Goal: Task Accomplishment & Management: Complete application form

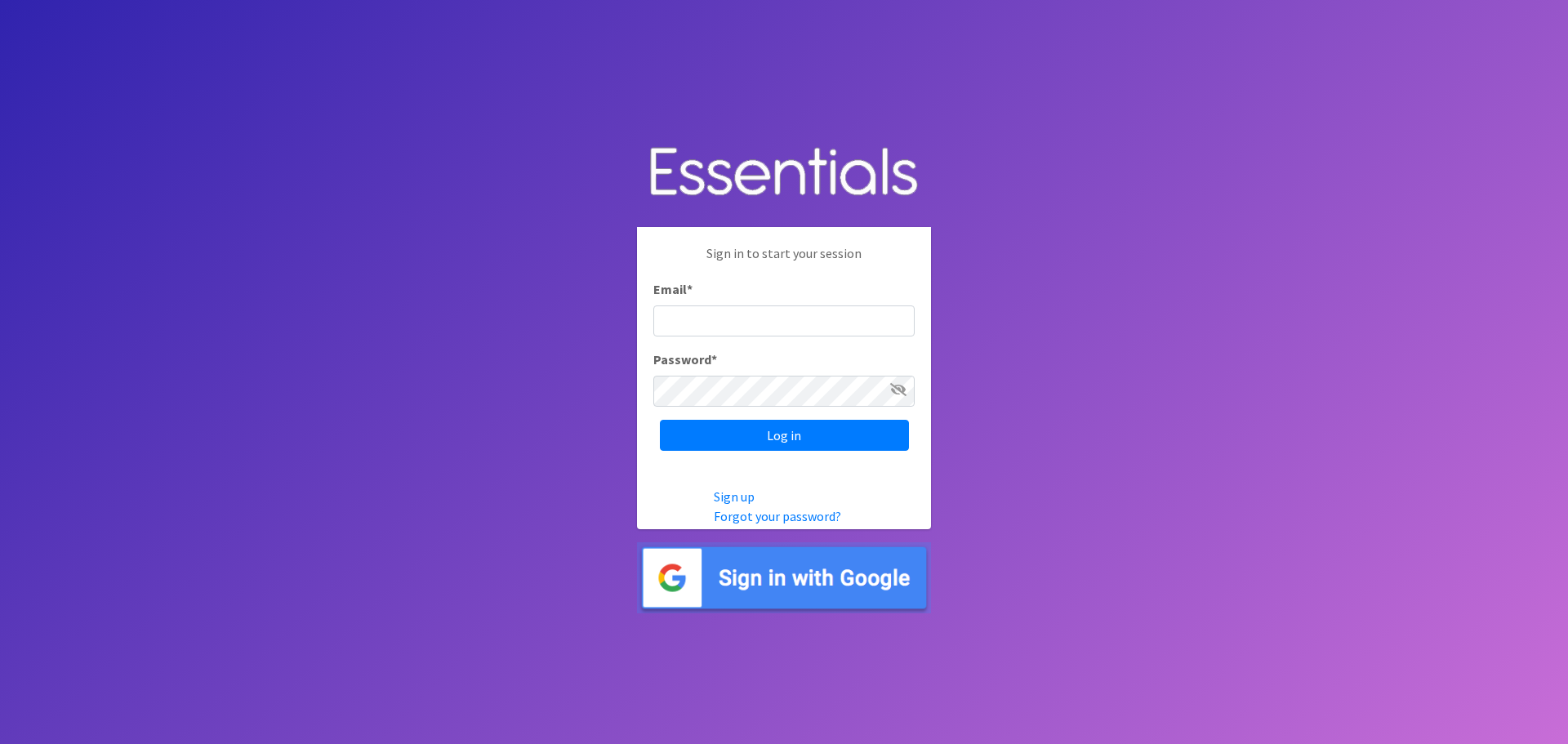
click at [760, 323] on input "Email *" at bounding box center [783, 321] width 261 height 31
type input "[PERSON_NAME][EMAIL_ADDRESS][PERSON_NAME][DOMAIN_NAME]"
click at [791, 436] on input "Log in" at bounding box center [784, 436] width 249 height 31
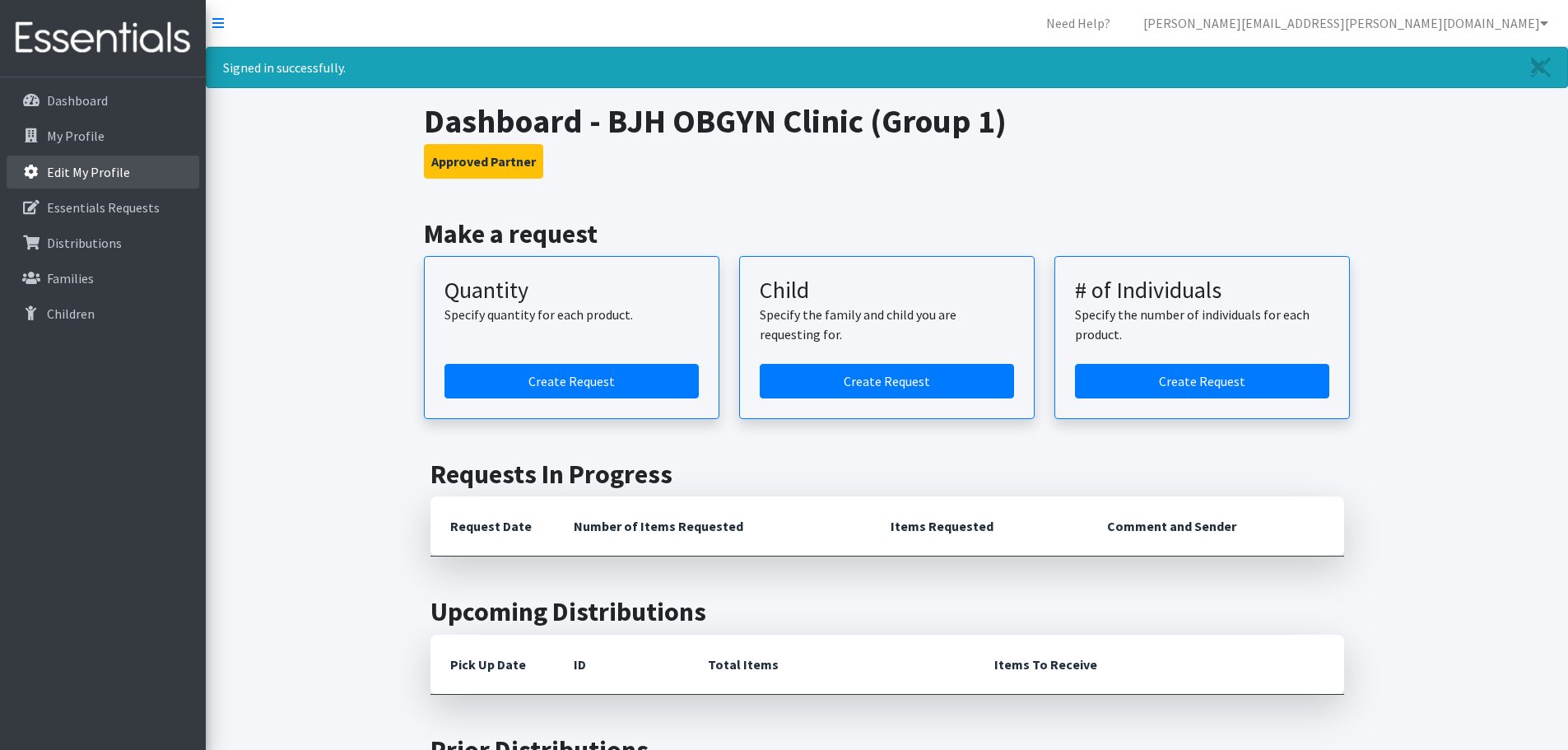
click at [70, 173] on p "Edit My Profile" at bounding box center [88, 171] width 83 height 17
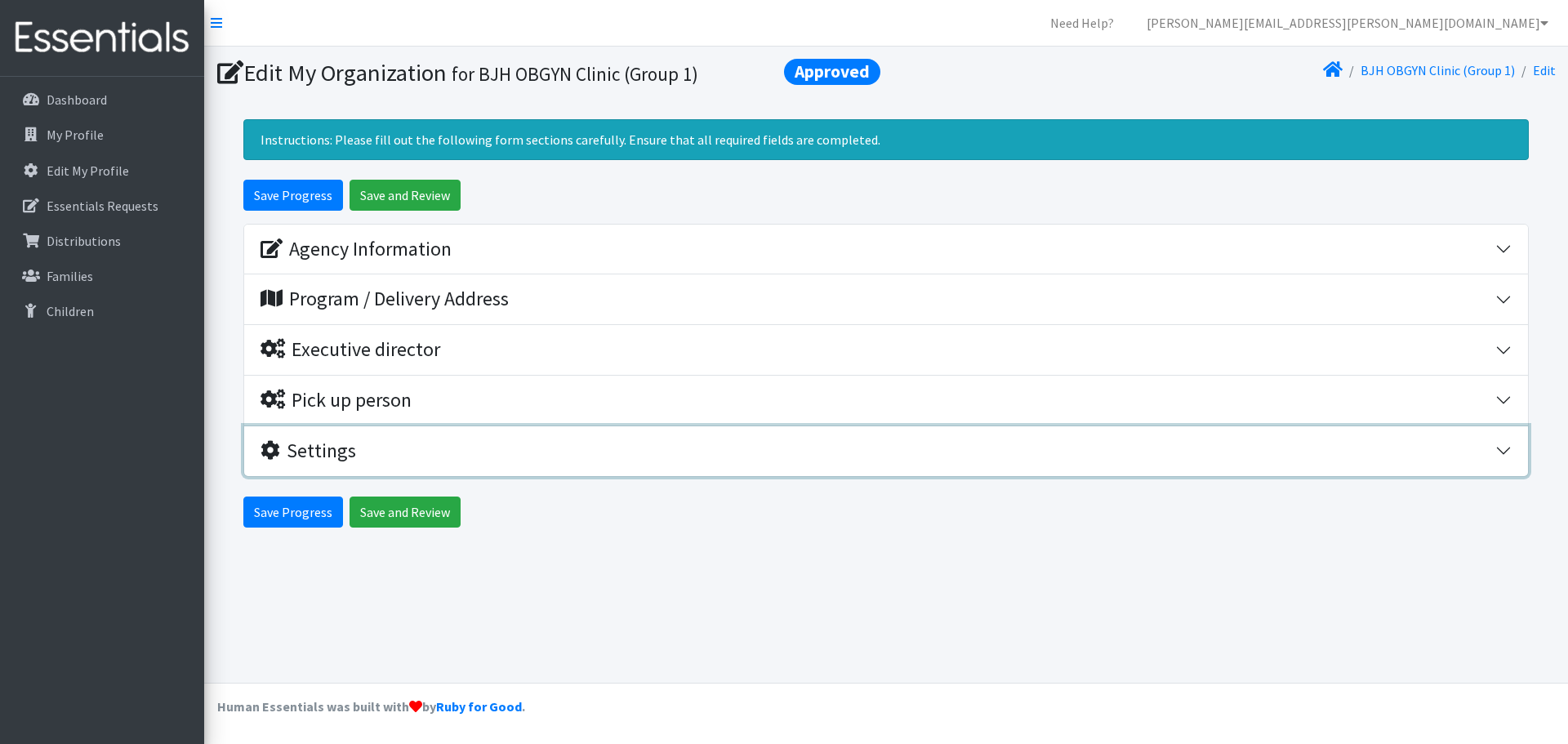
click at [328, 447] on div "Settings" at bounding box center [308, 451] width 95 height 23
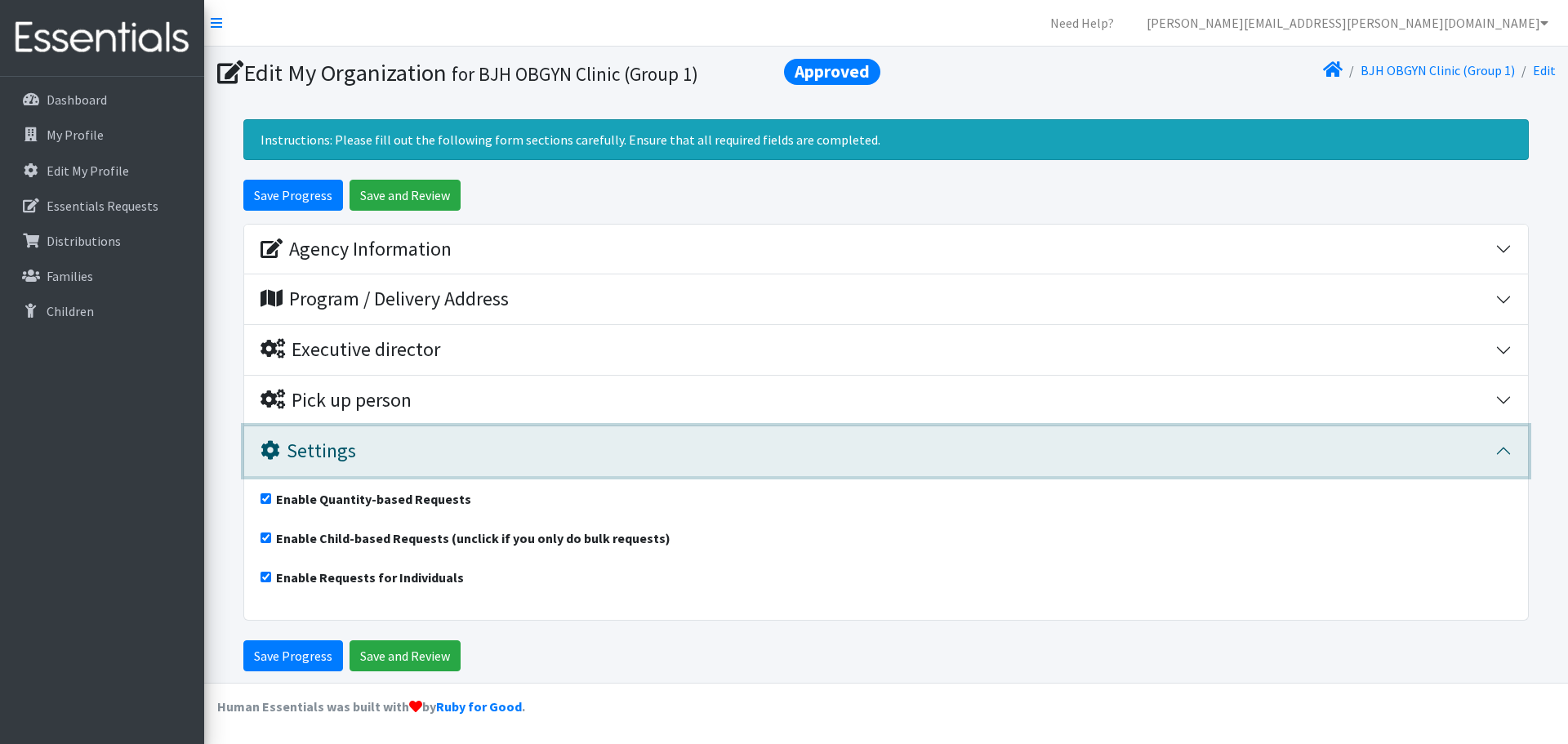
click at [328, 447] on div "Settings" at bounding box center [308, 451] width 95 height 23
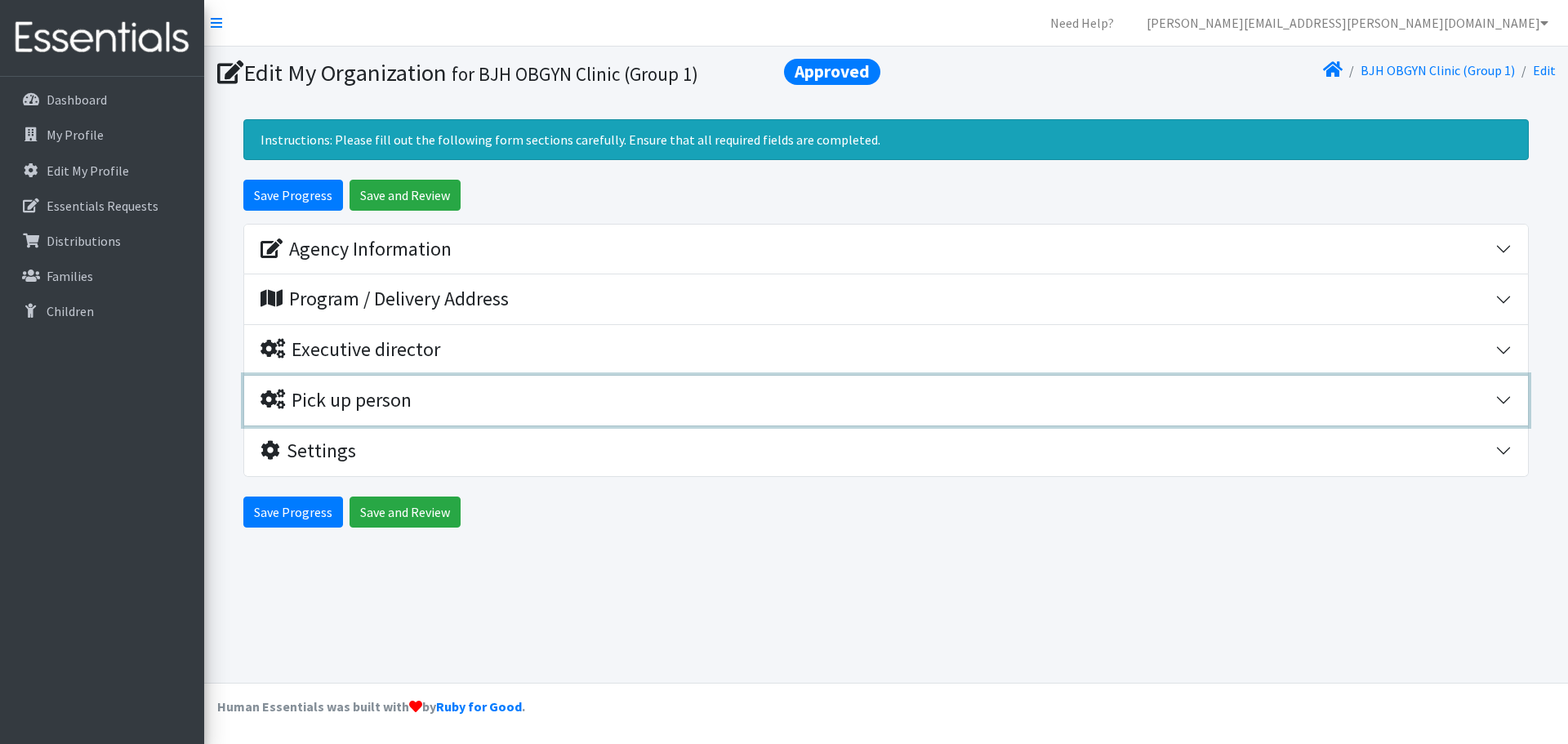
click at [334, 413] on button "Pick up person" at bounding box center [886, 400] width 1284 height 49
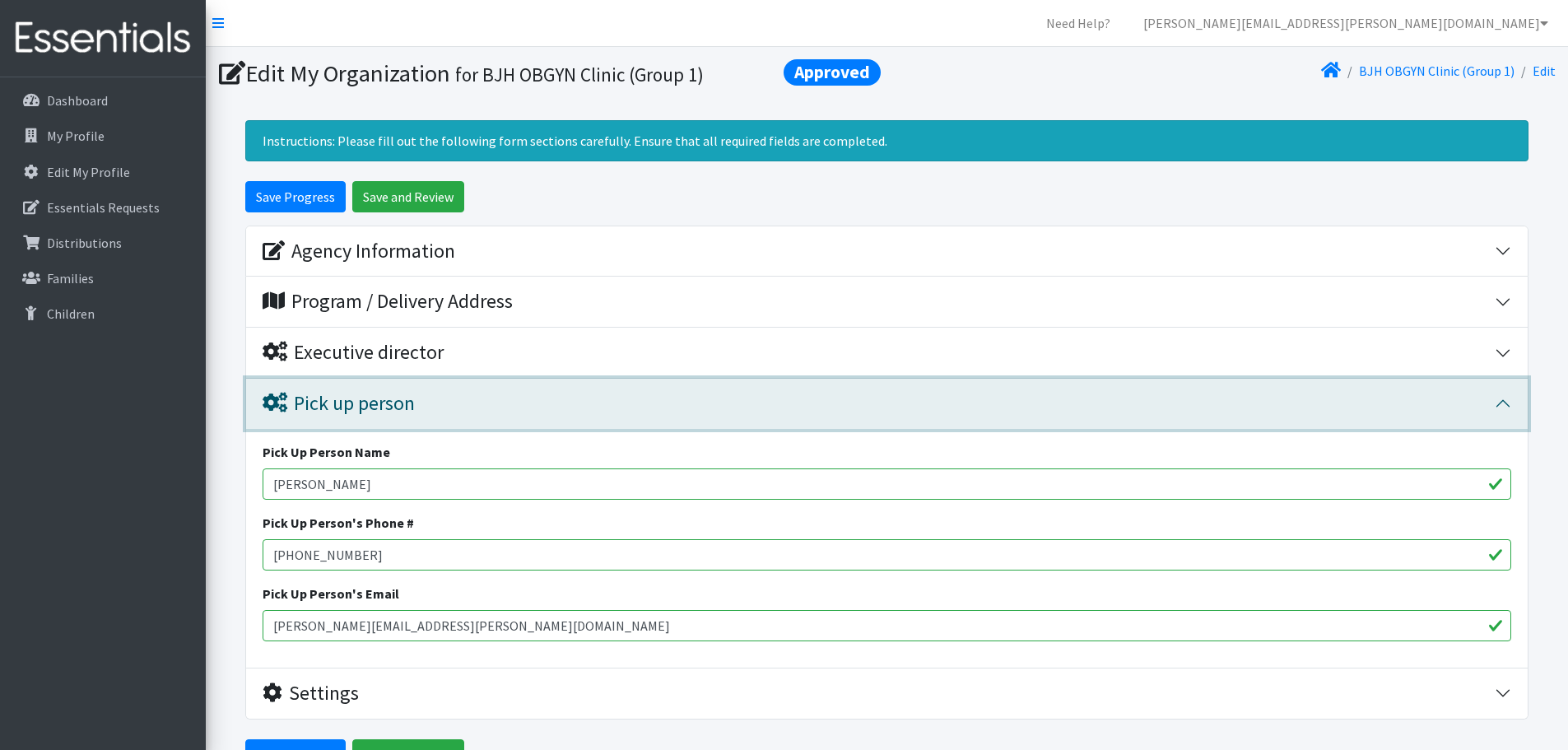
click at [336, 417] on button "Pick up person" at bounding box center [887, 403] width 1281 height 50
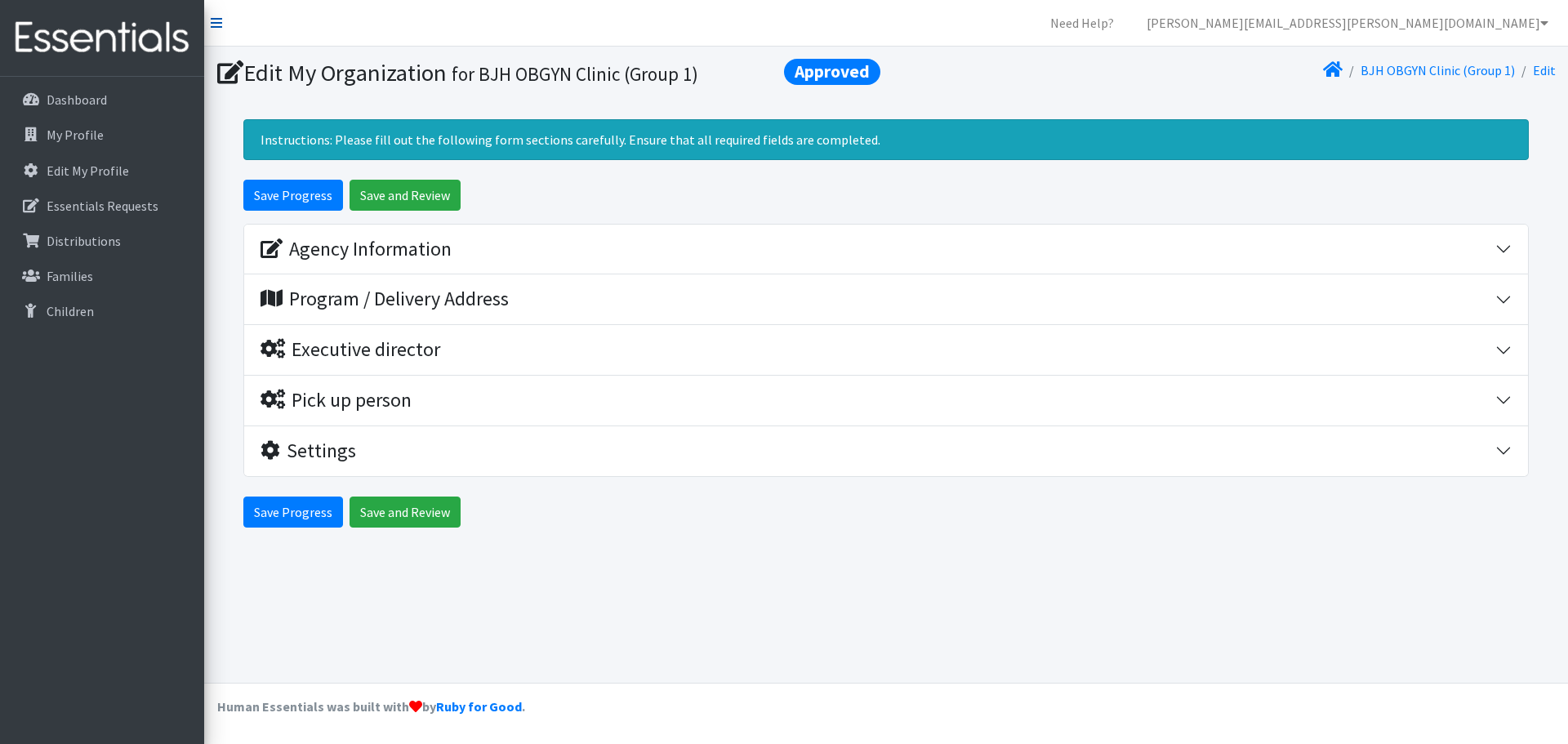
click at [213, 22] on icon at bounding box center [216, 22] width 12 height 13
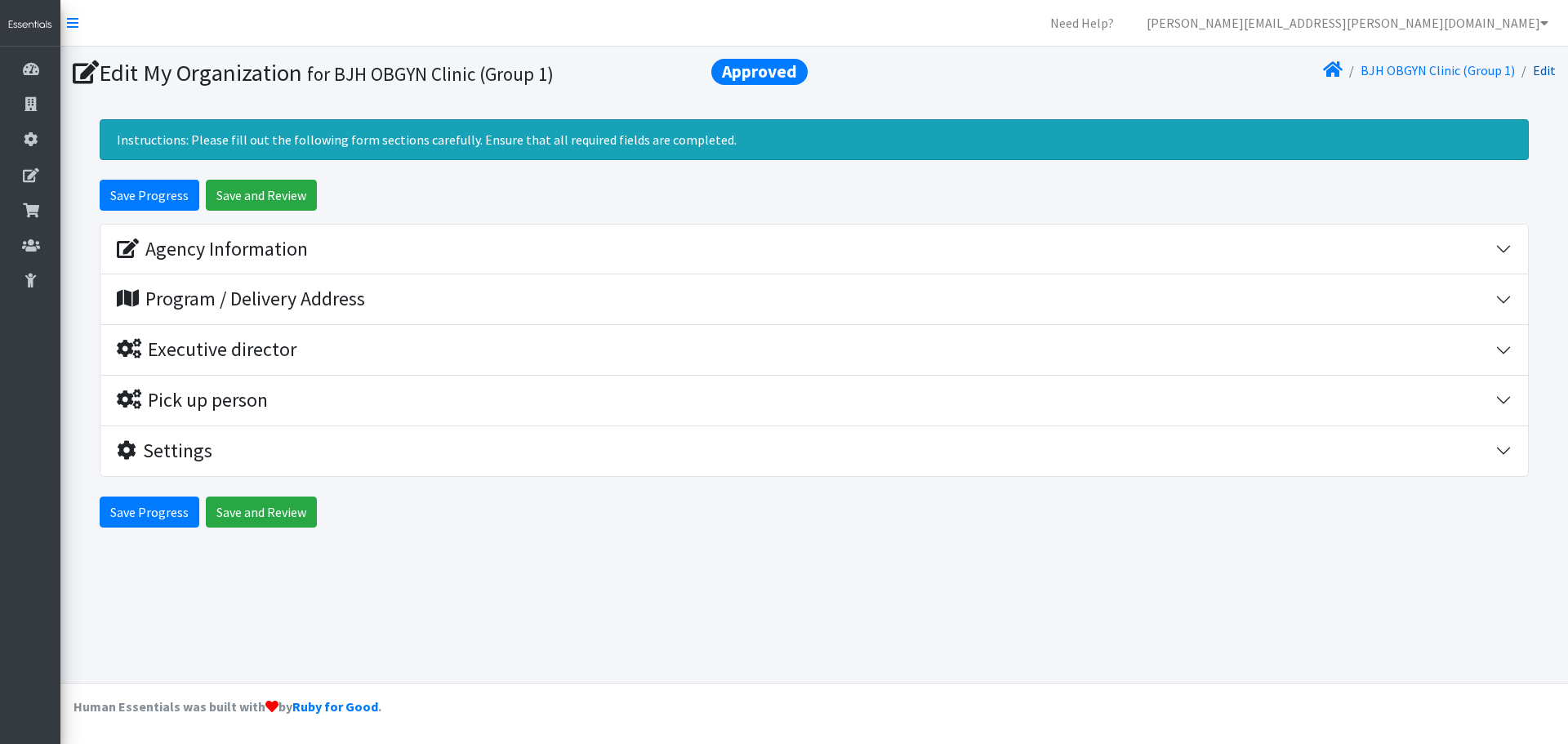
click at [1536, 71] on link "Edit" at bounding box center [1545, 70] width 23 height 16
click at [1336, 70] on icon at bounding box center [1332, 69] width 19 height 13
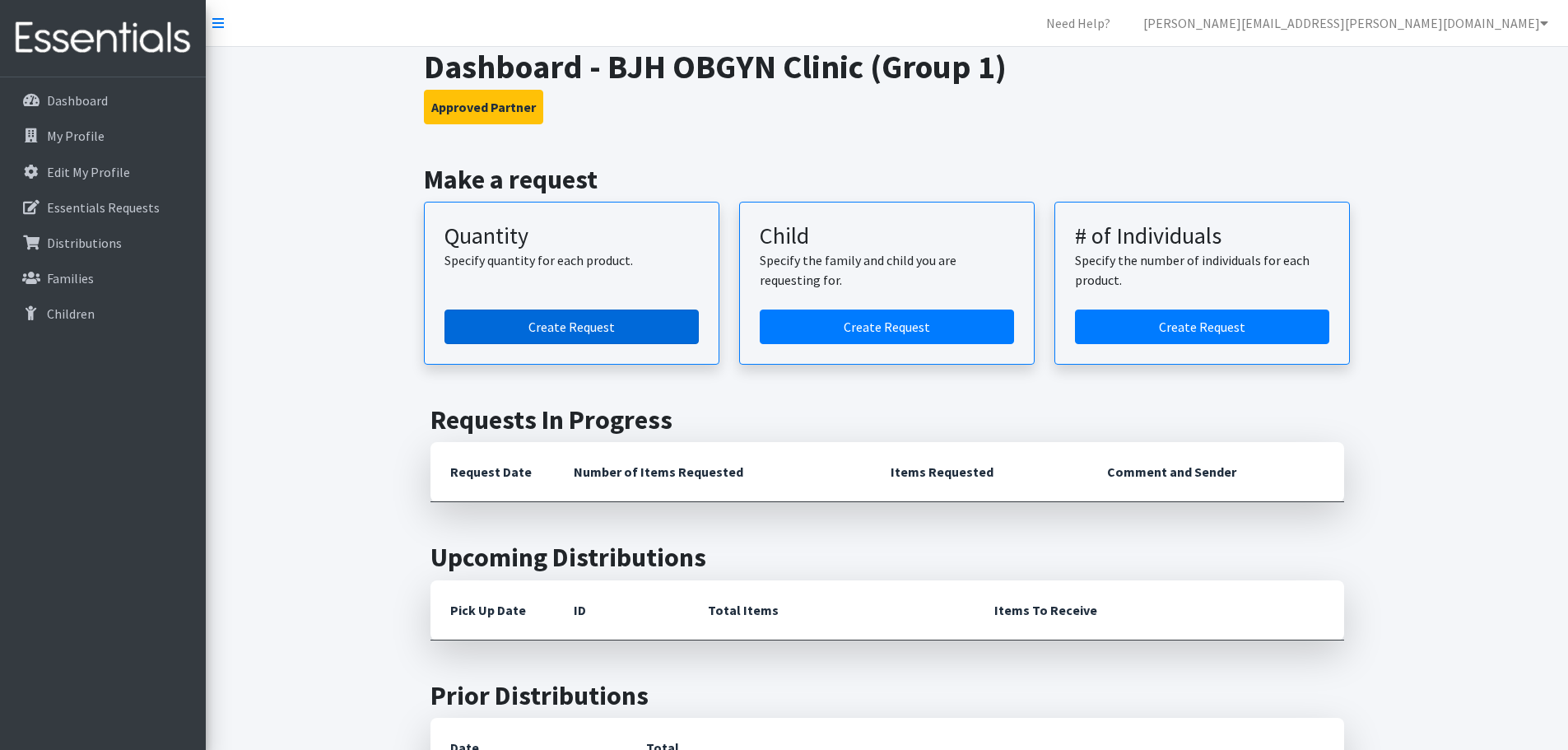
click at [572, 326] on link "Create Request" at bounding box center [571, 326] width 254 height 34
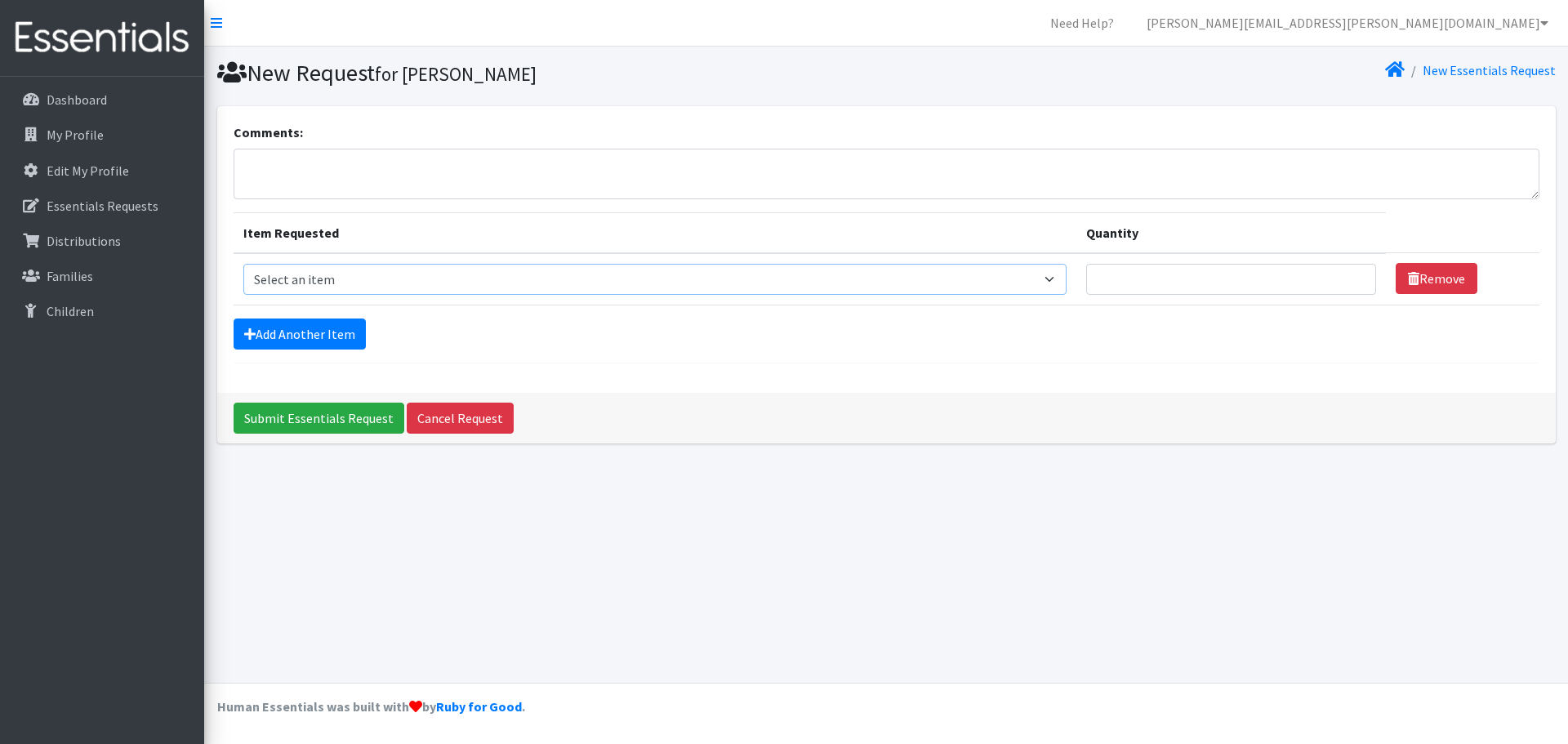
click at [1025, 272] on select "Select an item Size 0/Newborn Size 1 Size 2 Size 3 Size 4 Size 5 Size 6 Size 7 …" at bounding box center [655, 279] width 824 height 31
select select "1095"
click at [244, 264] on select "Select an item Size 0/Newborn Size 1 Size 2 Size 3 Size 4 Size 5 Size 6 Size 7 …" at bounding box center [655, 279] width 824 height 31
click at [1188, 271] on input "Quantity" at bounding box center [1230, 279] width 290 height 31
type input "2900"
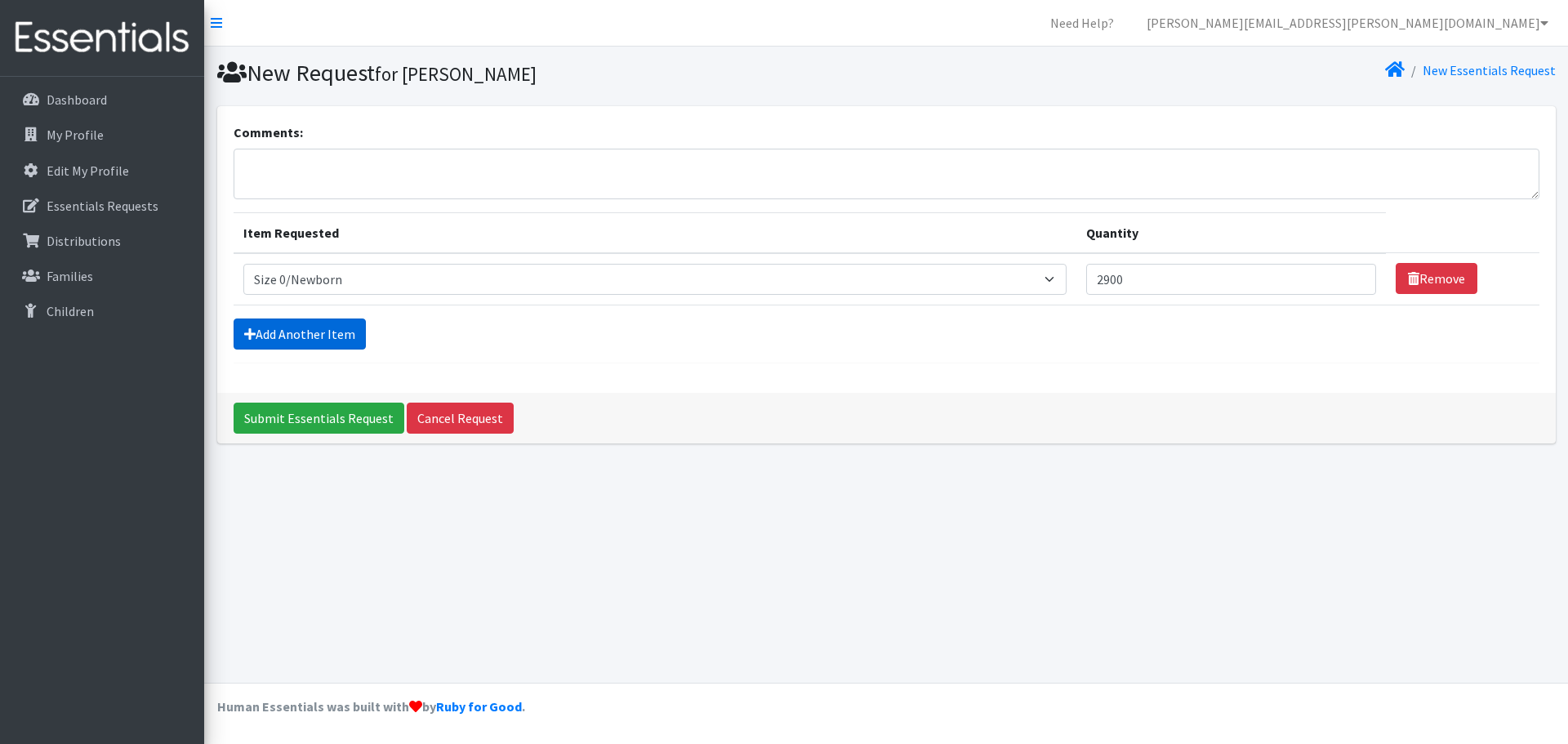
click at [299, 333] on link "Add Another Item" at bounding box center [300, 334] width 132 height 31
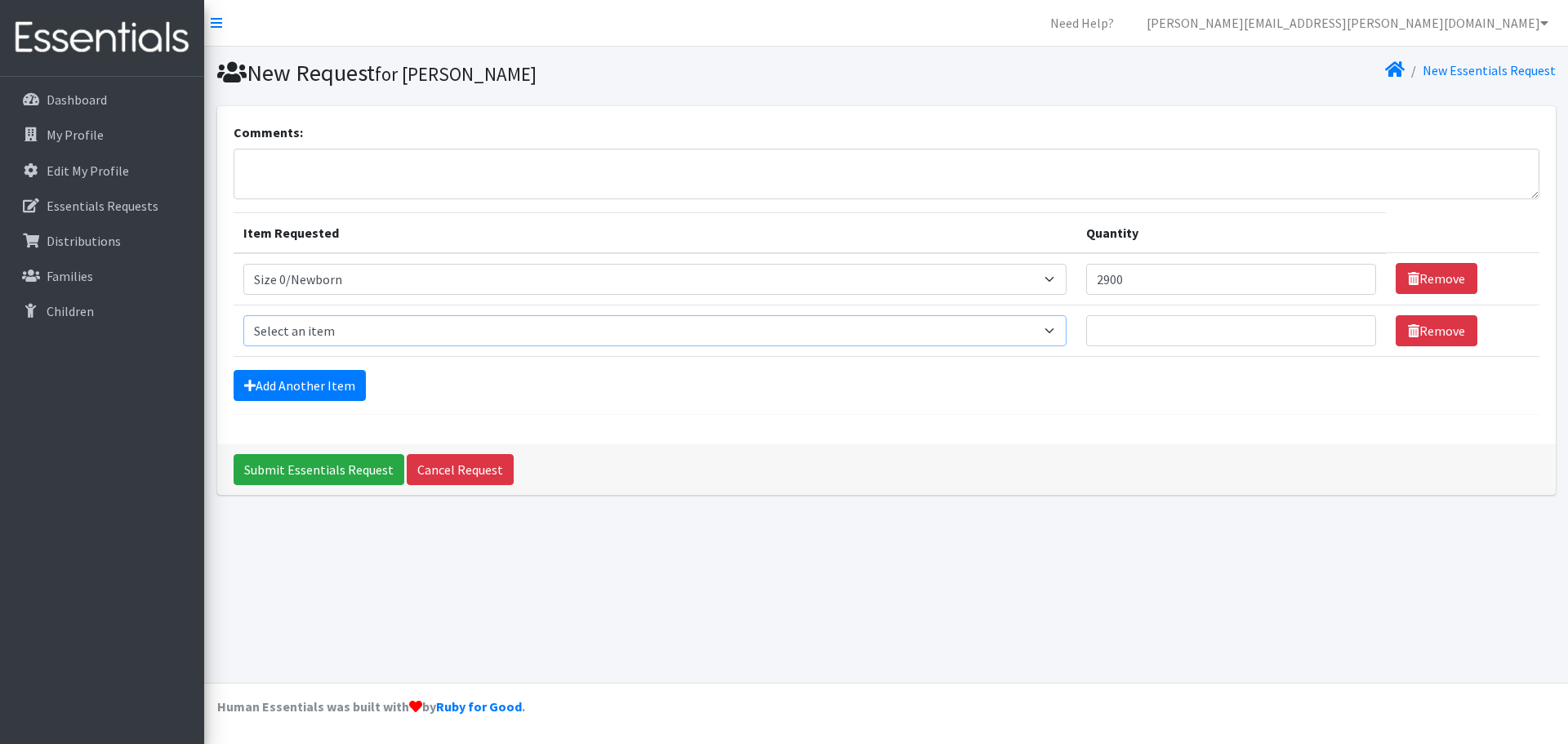
click at [336, 321] on select "Select an item Size 0/Newborn Size 1 Size 2 Size 3 Size 4 Size 5 Size 6 Size 7 …" at bounding box center [655, 331] width 824 height 31
select select "1090"
click at [244, 315] on select "Select an item Size 0/Newborn Size 1 Size 2 Size 3 Size 4 Size 5 Size 6 Size 7 …" at bounding box center [655, 331] width 824 height 31
click at [1157, 331] on input "Quantity" at bounding box center [1230, 331] width 290 height 31
type input "2900"
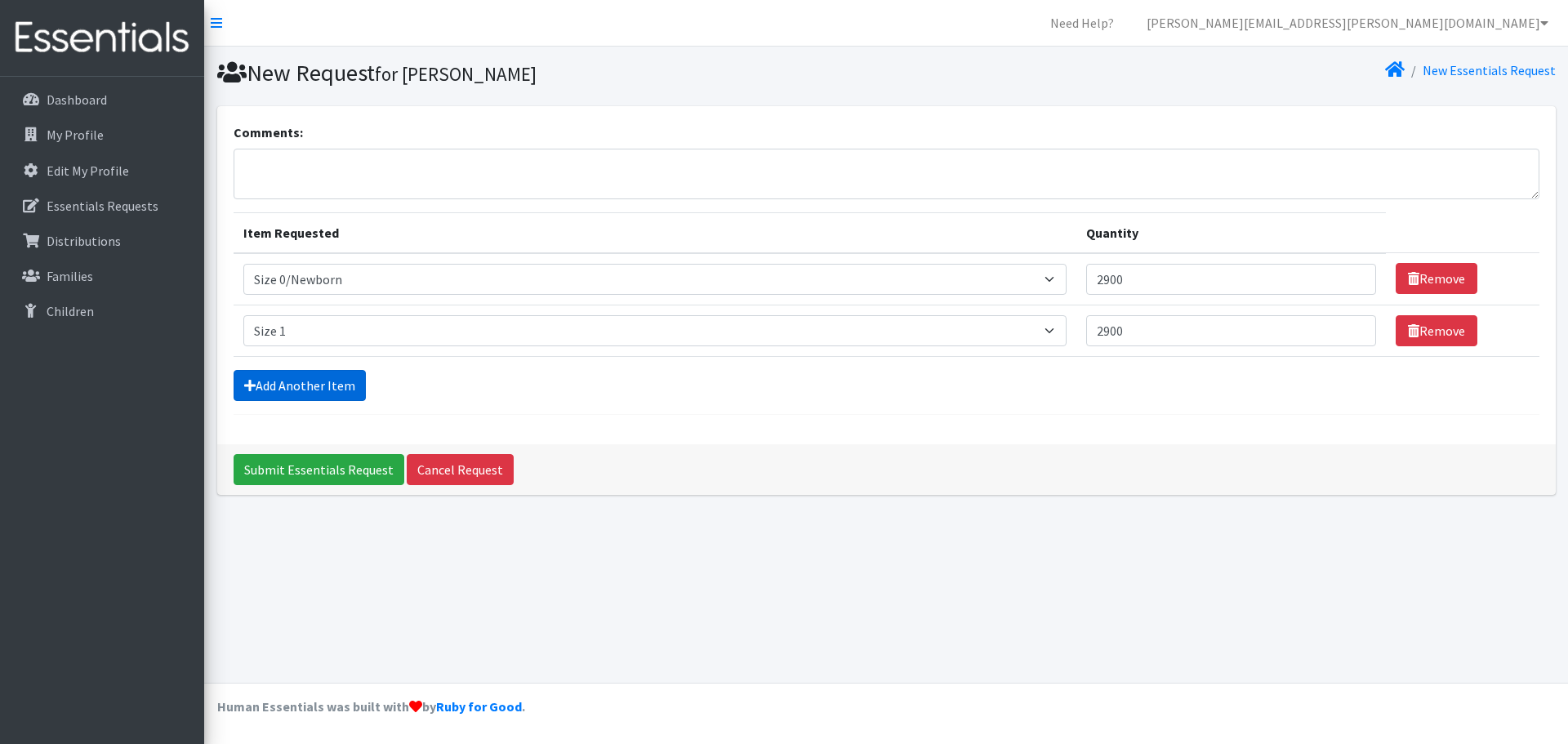
click at [322, 379] on link "Add Another Item" at bounding box center [300, 385] width 132 height 31
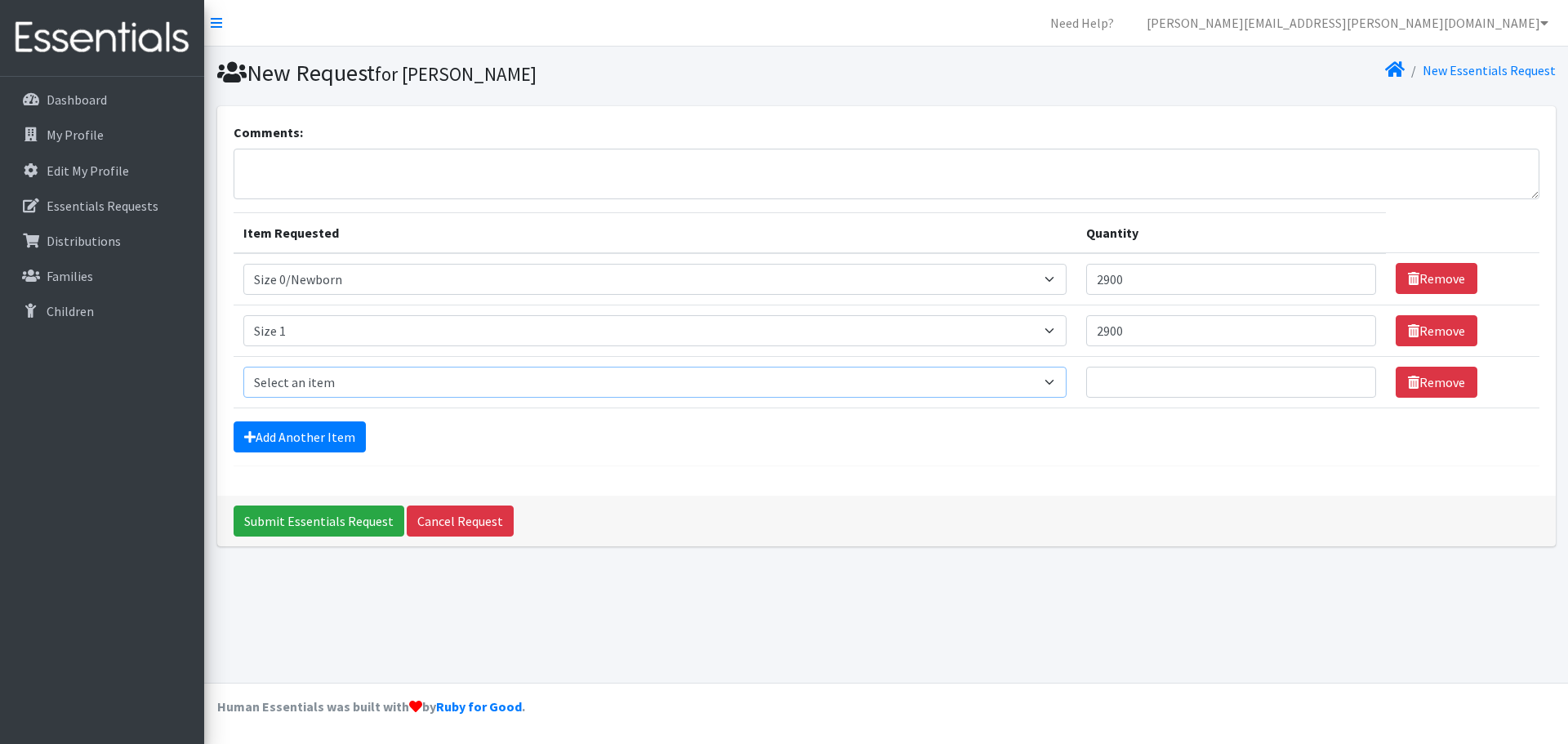
click at [352, 380] on select "Select an item Size 0/Newborn Size 1 Size 2 Size 3 Size 4 Size 5 Size 6 Size 7 …" at bounding box center [655, 382] width 824 height 31
select select "1091"
click at [244, 367] on select "Select an item Size 0/Newborn Size 1 Size 2 Size 3 Size 4 Size 5 Size 6 Size 7 …" at bounding box center [655, 382] width 824 height 31
click at [1190, 380] on input "Quantity" at bounding box center [1230, 382] width 290 height 31
type input "1900"
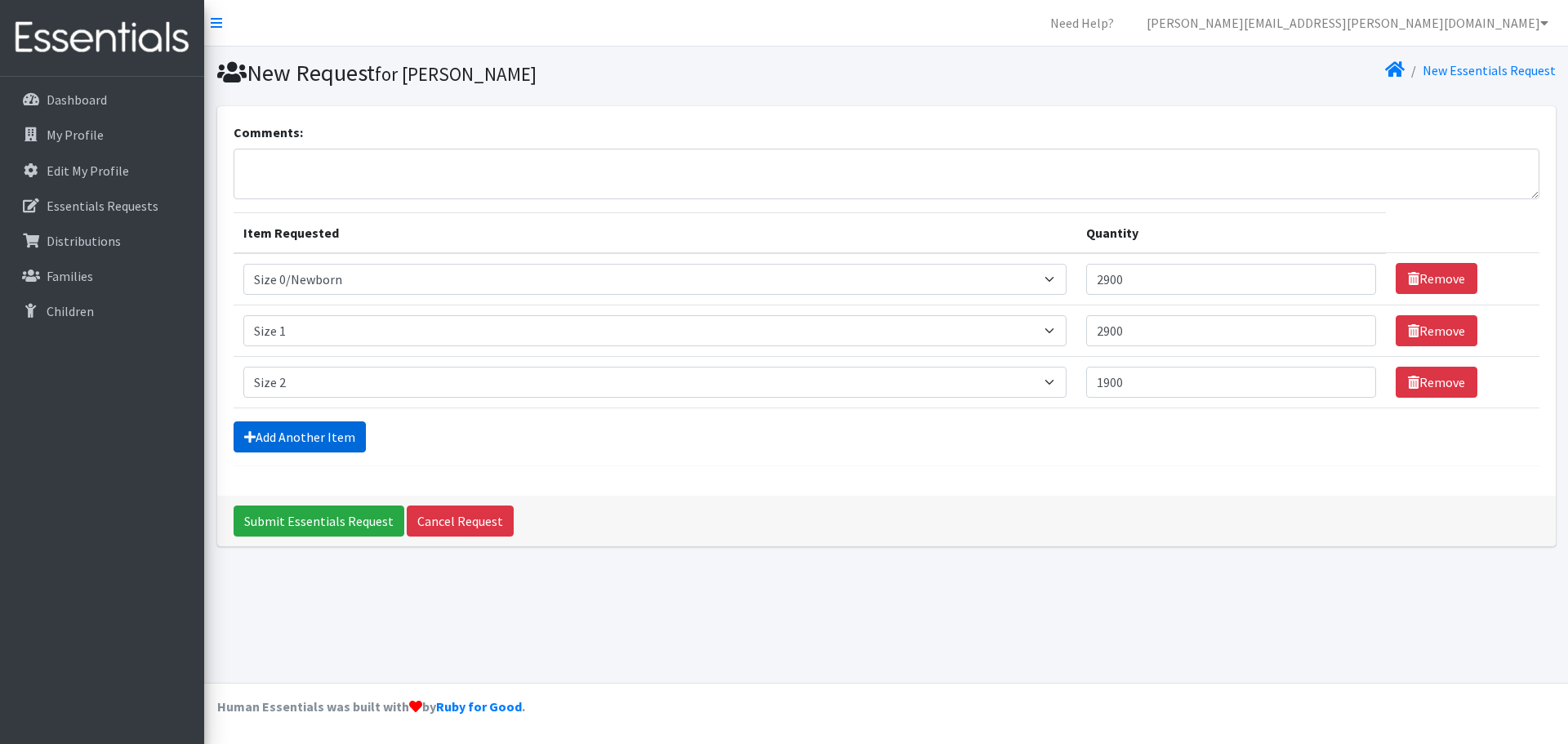
click at [296, 429] on link "Add Another Item" at bounding box center [300, 437] width 132 height 31
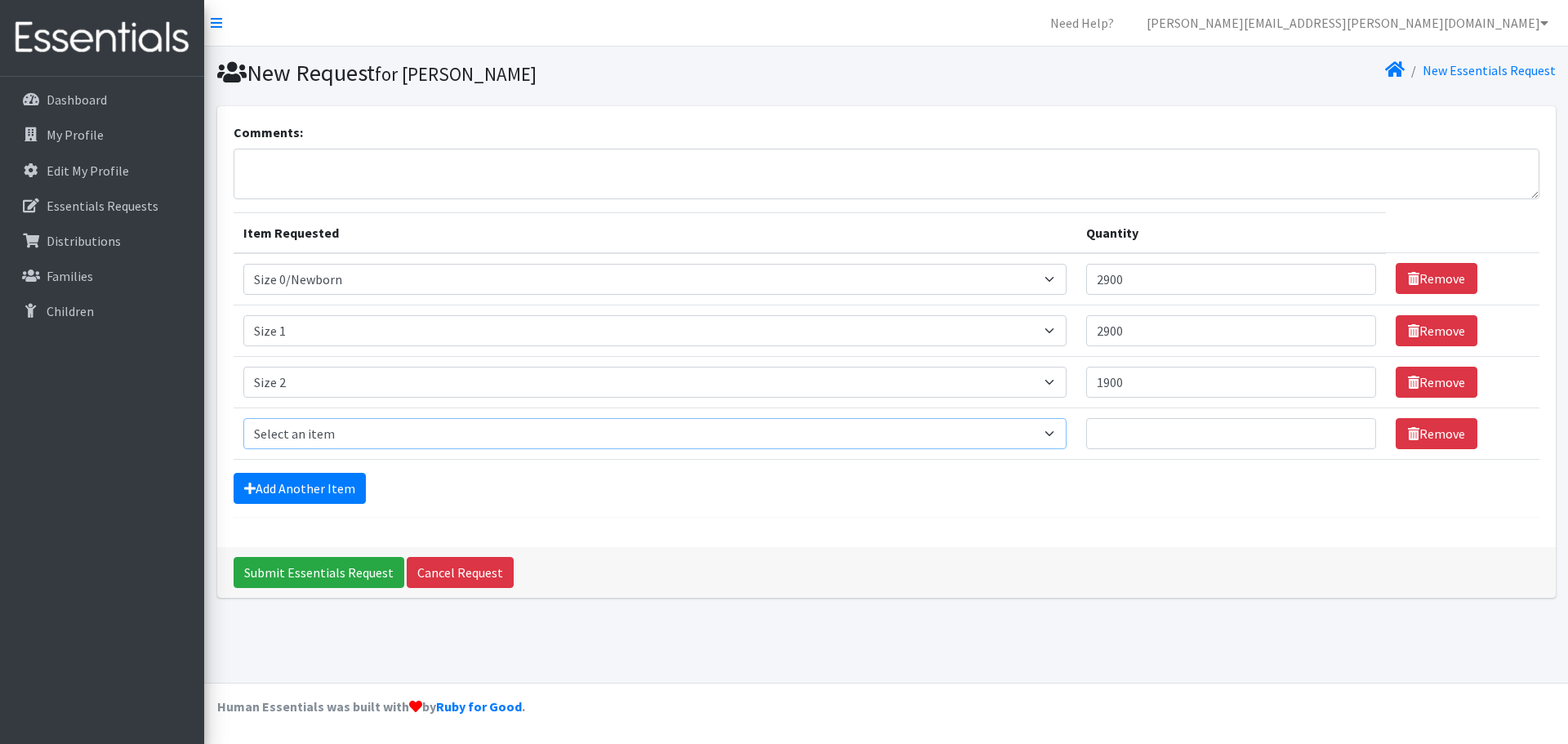
click at [296, 432] on select "Select an item Size 0/Newborn Size 1 Size 2 Size 3 Size 4 Size 5 Size 6 Size 7 …" at bounding box center [655, 434] width 824 height 31
select select "1094"
click at [244, 418] on select "Select an item Size 0/Newborn Size 1 Size 2 Size 3 Size 4 Size 5 Size 6 Size 7 …" at bounding box center [655, 434] width 824 height 31
click at [1121, 433] on input "Quantity" at bounding box center [1230, 434] width 290 height 31
type input "850"
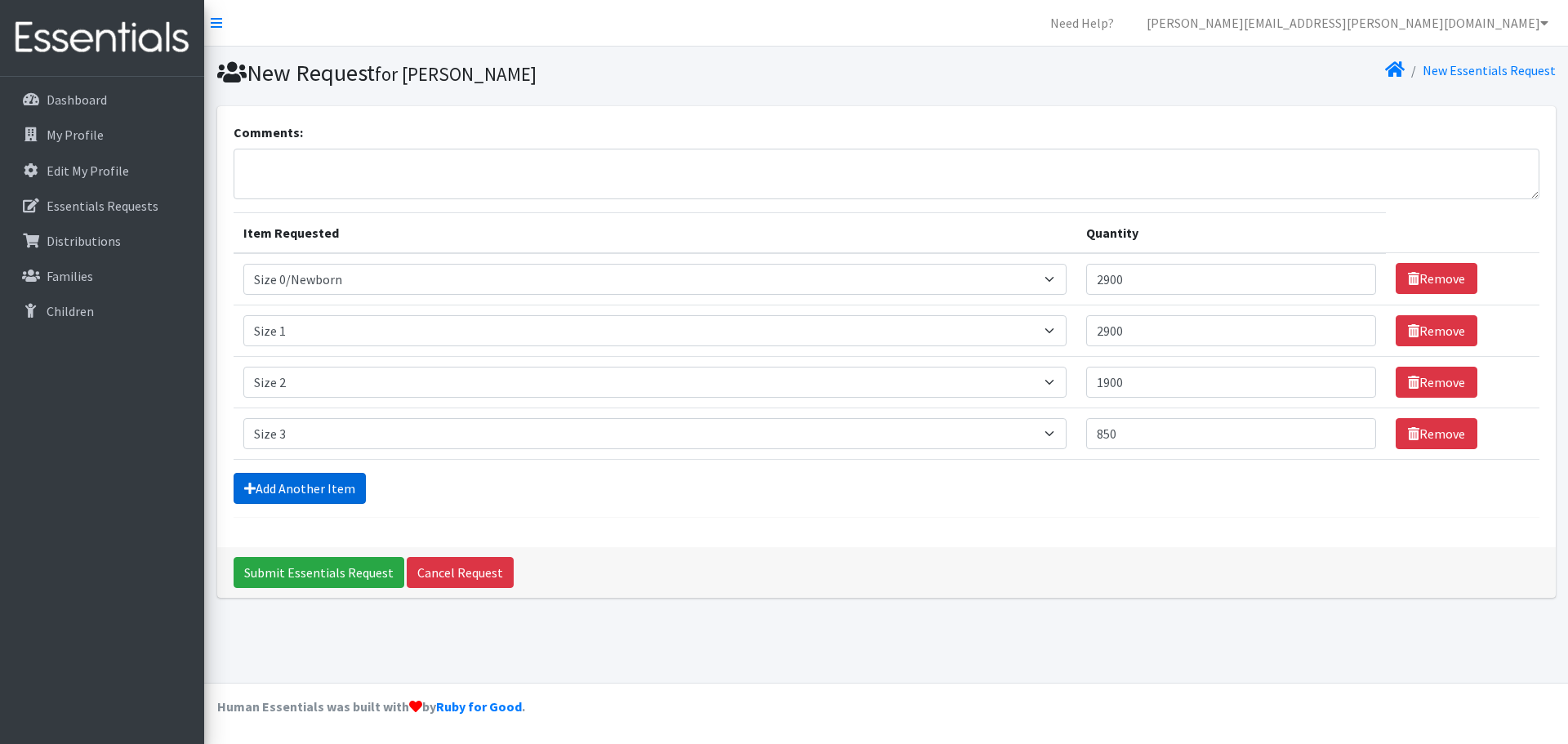
click at [292, 497] on link "Add Another Item" at bounding box center [300, 488] width 132 height 31
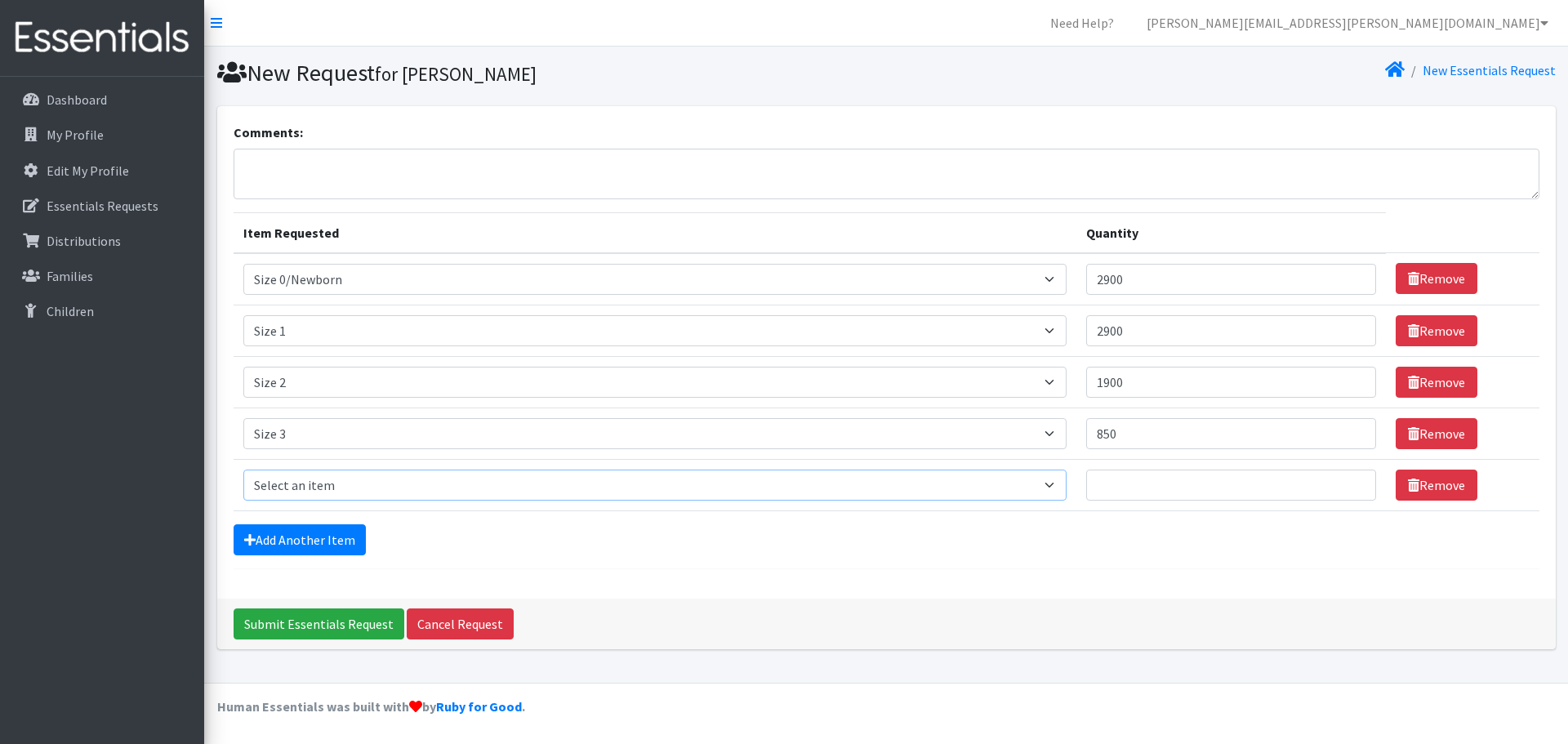
click at [296, 487] on select "Select an item Size 0/Newborn Size 1 Size 2 Size 3 Size 4 Size 5 Size 6 Size 7 …" at bounding box center [655, 485] width 824 height 31
select select "1097"
click at [244, 469] on select "Select an item Size 0/Newborn Size 1 Size 2 Size 3 Size 4 Size 5 Size 6 Size 7 …" at bounding box center [655, 485] width 824 height 31
click at [1171, 477] on input "Quantity" at bounding box center [1230, 485] width 290 height 31
type input "700"
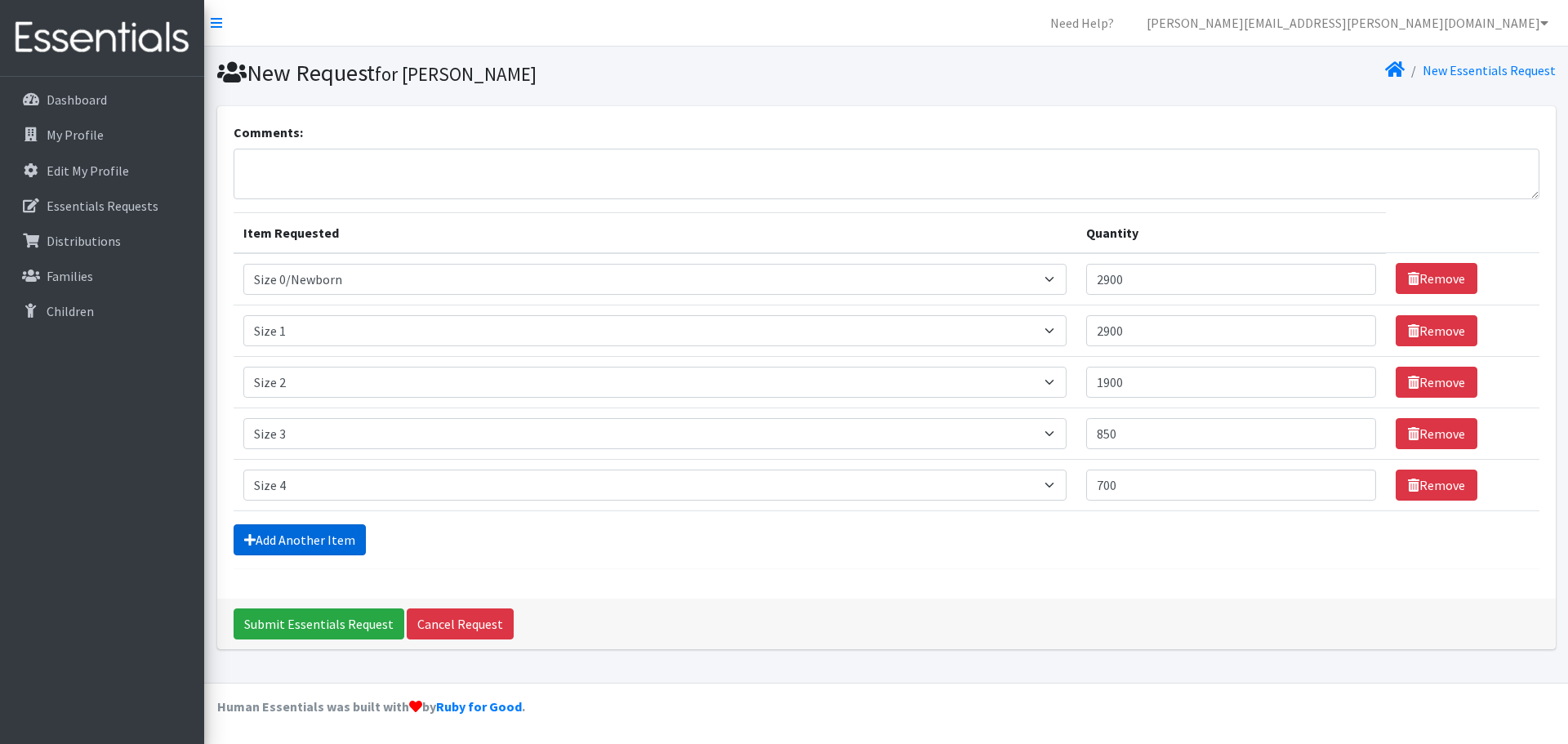
click at [357, 541] on link "Add Another Item" at bounding box center [300, 539] width 132 height 31
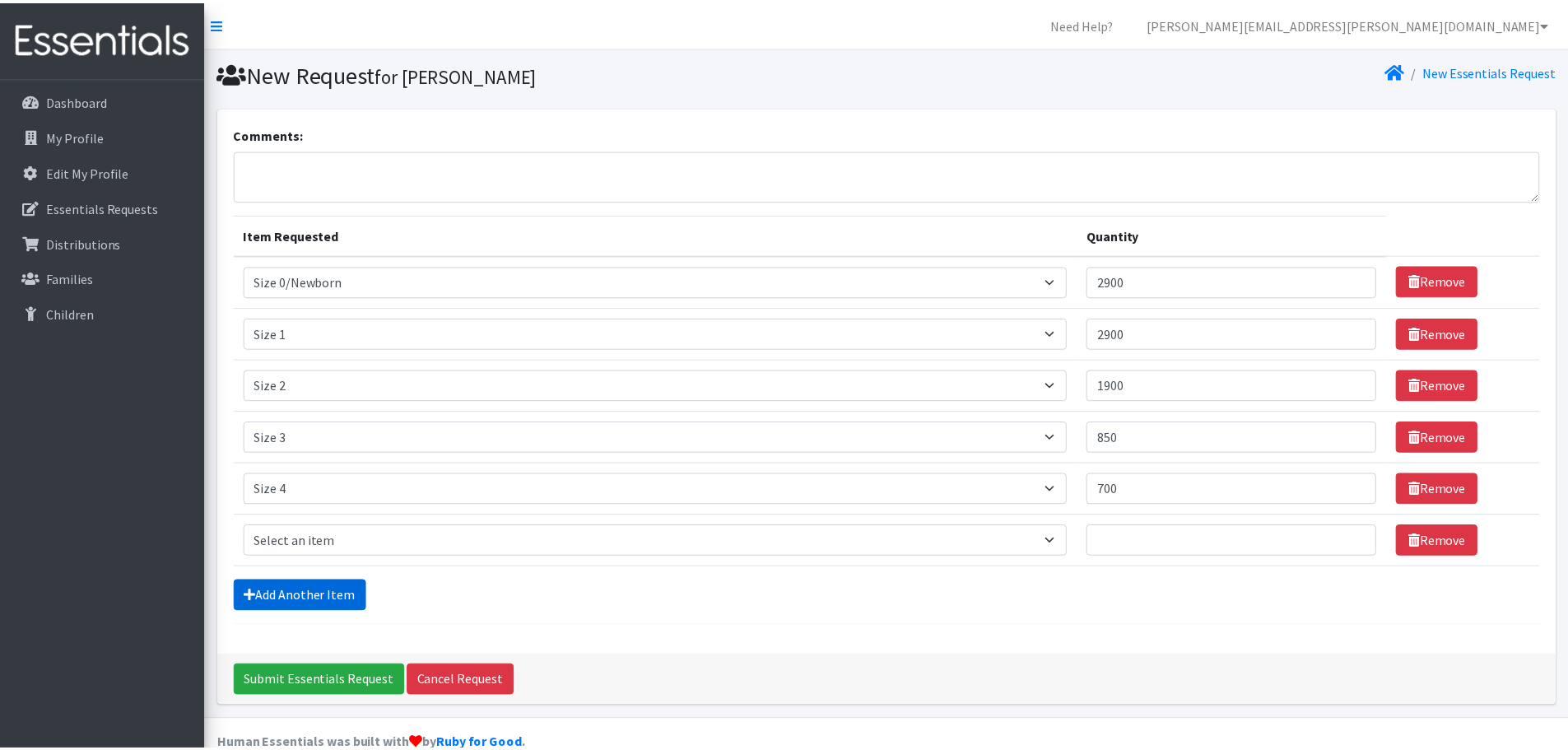
scroll to position [31, 0]
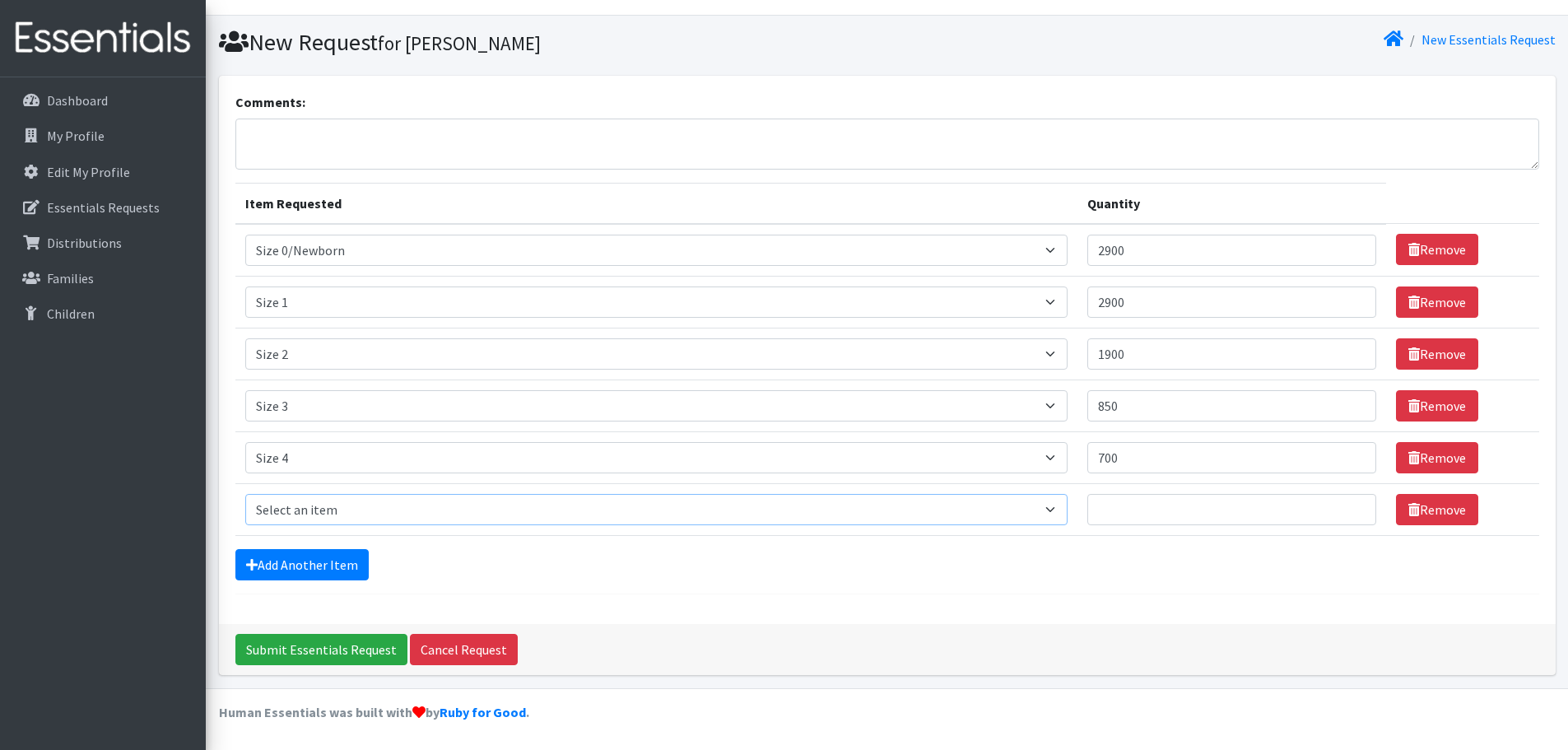
click at [349, 518] on select "Select an item Size 0/Newborn Size 1 Size 2 Size 3 Size 4 Size 5 Size 6 Size 7 …" at bounding box center [656, 509] width 823 height 31
select select "1098"
click at [246, 494] on select "Select an item Size 0/Newborn Size 1 Size 2 Size 3 Size 4 Size 5 Size 6 Size 7 …" at bounding box center [656, 509] width 823 height 31
click at [1135, 509] on input "Quantity" at bounding box center [1232, 509] width 289 height 31
type input "800"
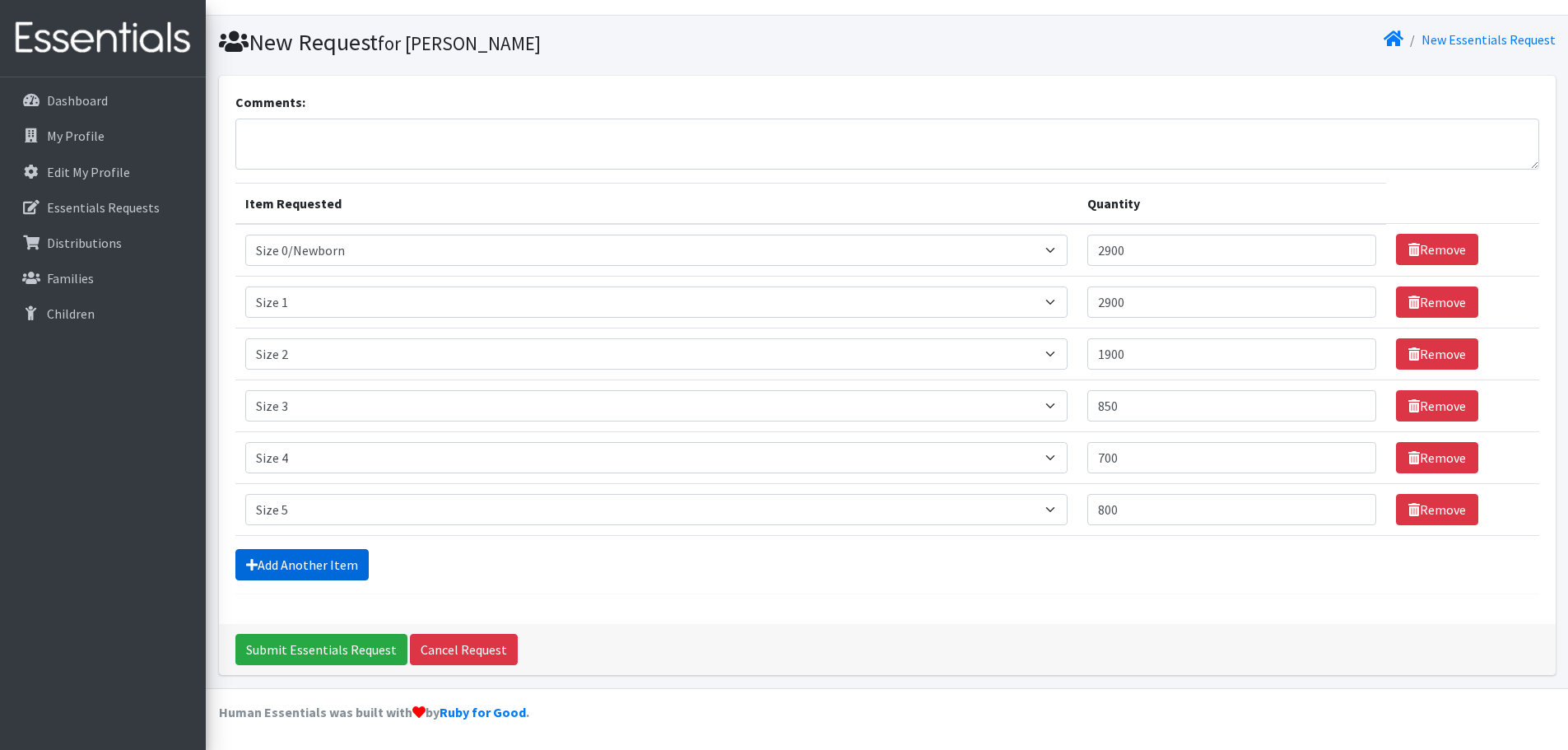
click at [273, 570] on link "Add Another Item" at bounding box center [302, 564] width 133 height 31
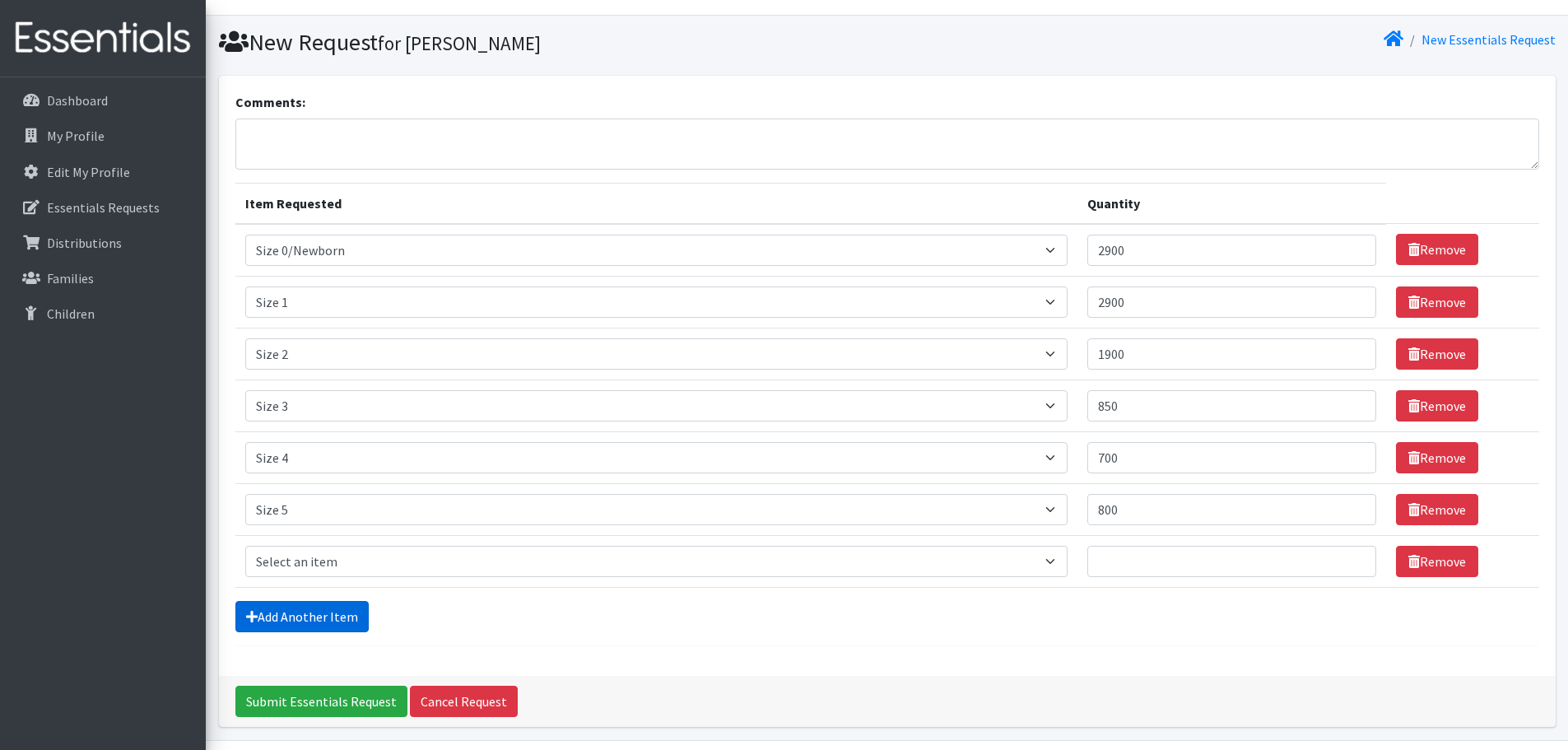
scroll to position [83, 0]
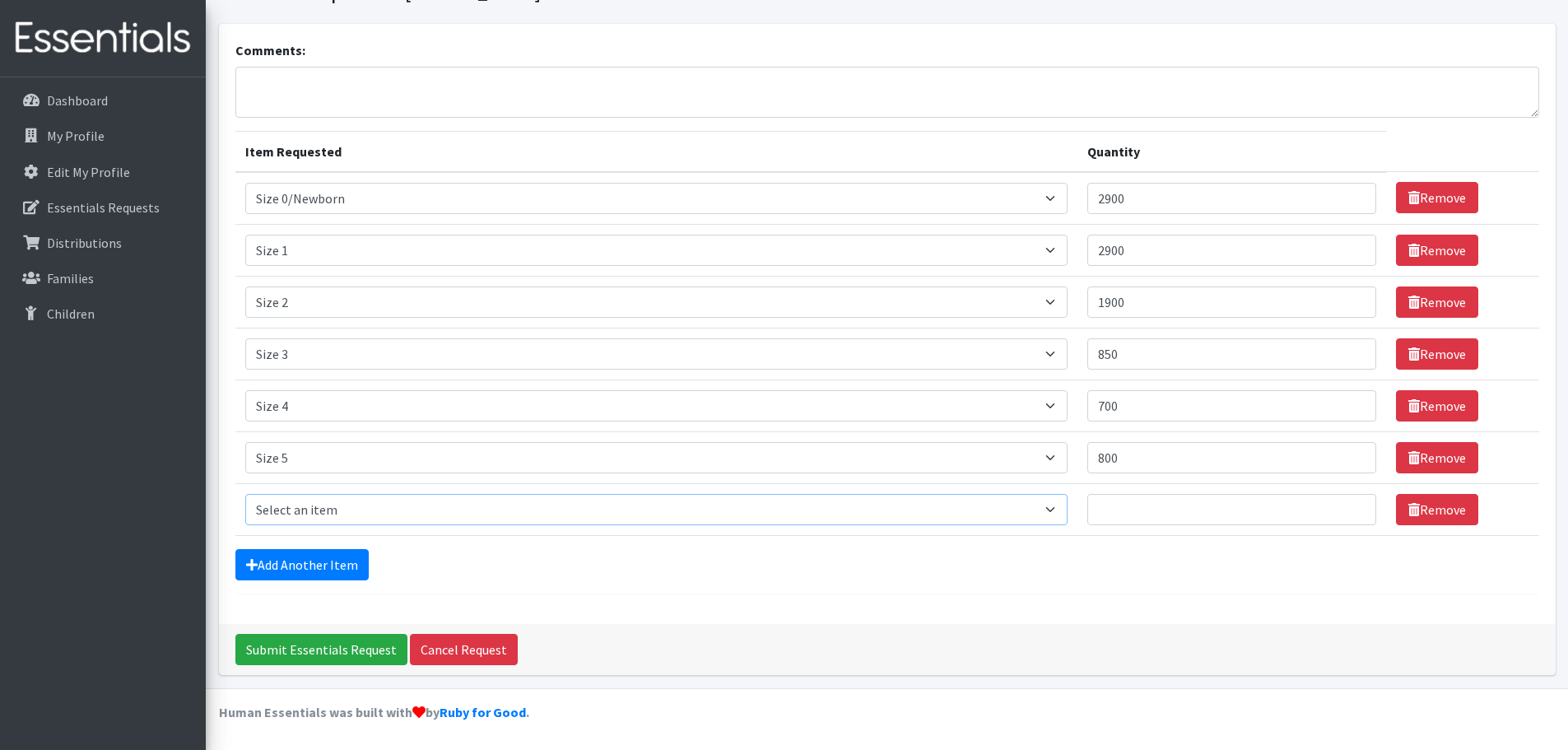
click at [280, 518] on select "Select an item Size 0/Newborn Size 1 Size 2 Size 3 Size 4 Size 5 Size 6 Size 7 …" at bounding box center [656, 509] width 823 height 31
select select "1100"
click at [246, 494] on select "Select an item Size 0/Newborn Size 1 Size 2 Size 3 Size 4 Size 5 Size 6 Size 7 …" at bounding box center [656, 509] width 823 height 31
click at [1179, 515] on input "Quantity" at bounding box center [1232, 509] width 289 height 31
type input "1000"
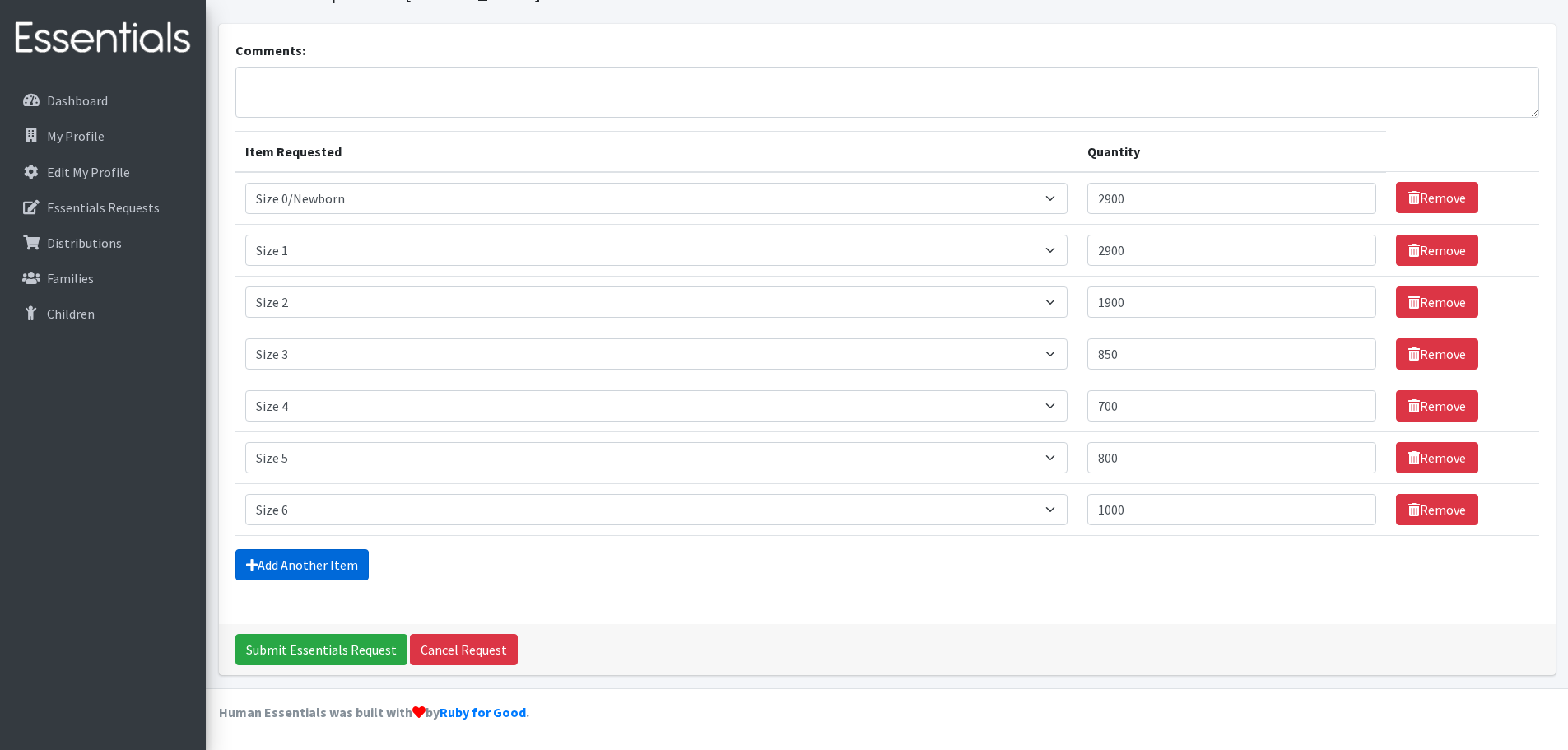
click at [315, 562] on link "Add Another Item" at bounding box center [302, 564] width 133 height 31
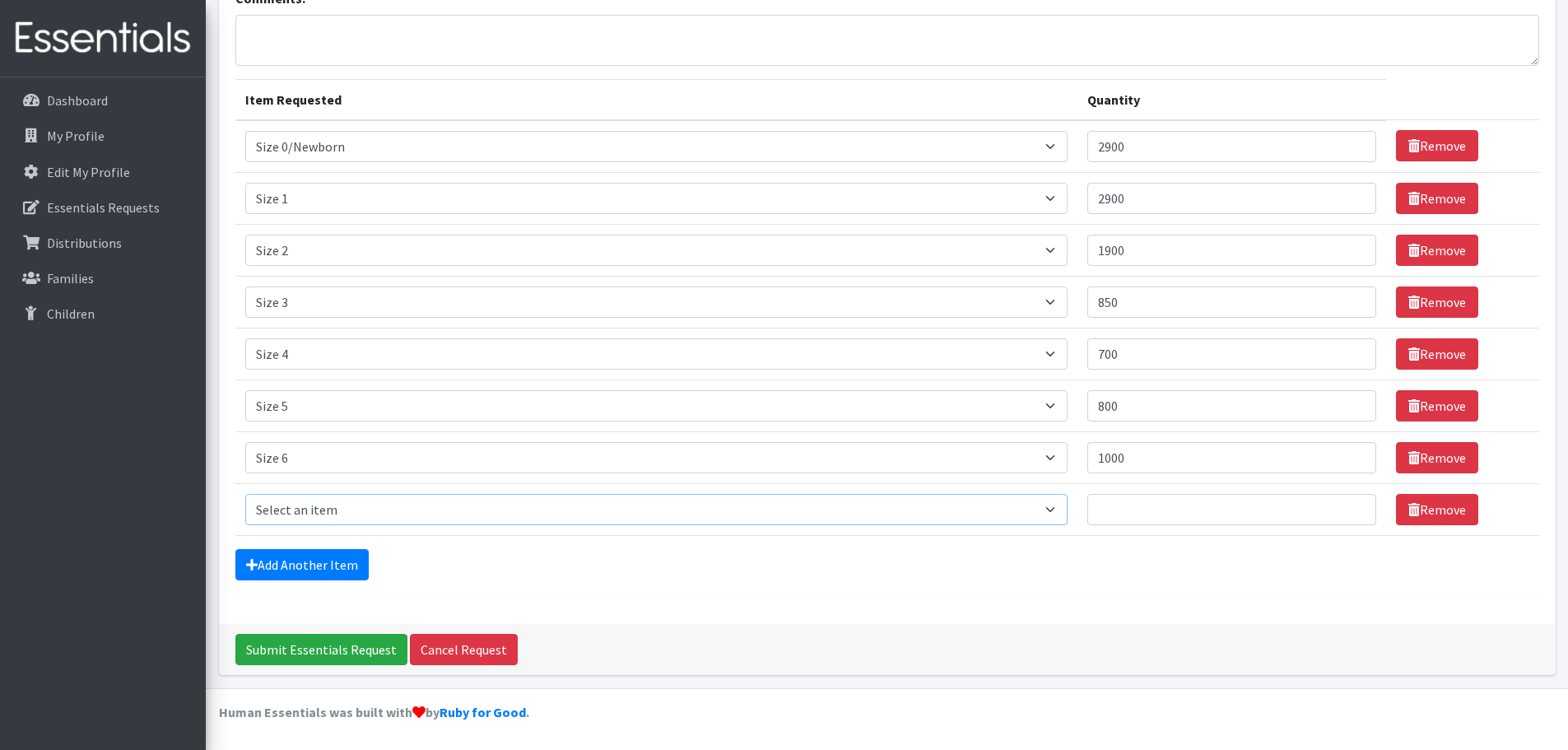
click at [312, 523] on select "Select an item Size 0/Newborn Size 1 Size 2 Size 3 Size 4 Size 5 Size 6 Size 7 …" at bounding box center [656, 509] width 823 height 31
click at [313, 515] on select "Select an item Size 0/Newborn Size 1 Size 2 Size 3 Size 4 Size 5 Size 6 Size 7 …" at bounding box center [656, 509] width 823 height 31
select select "1105"
click at [246, 494] on select "Select an item Size 0/Newborn Size 1 Size 2 Size 3 Size 4 Size 5 Size 6 Size 7 …" at bounding box center [656, 509] width 823 height 31
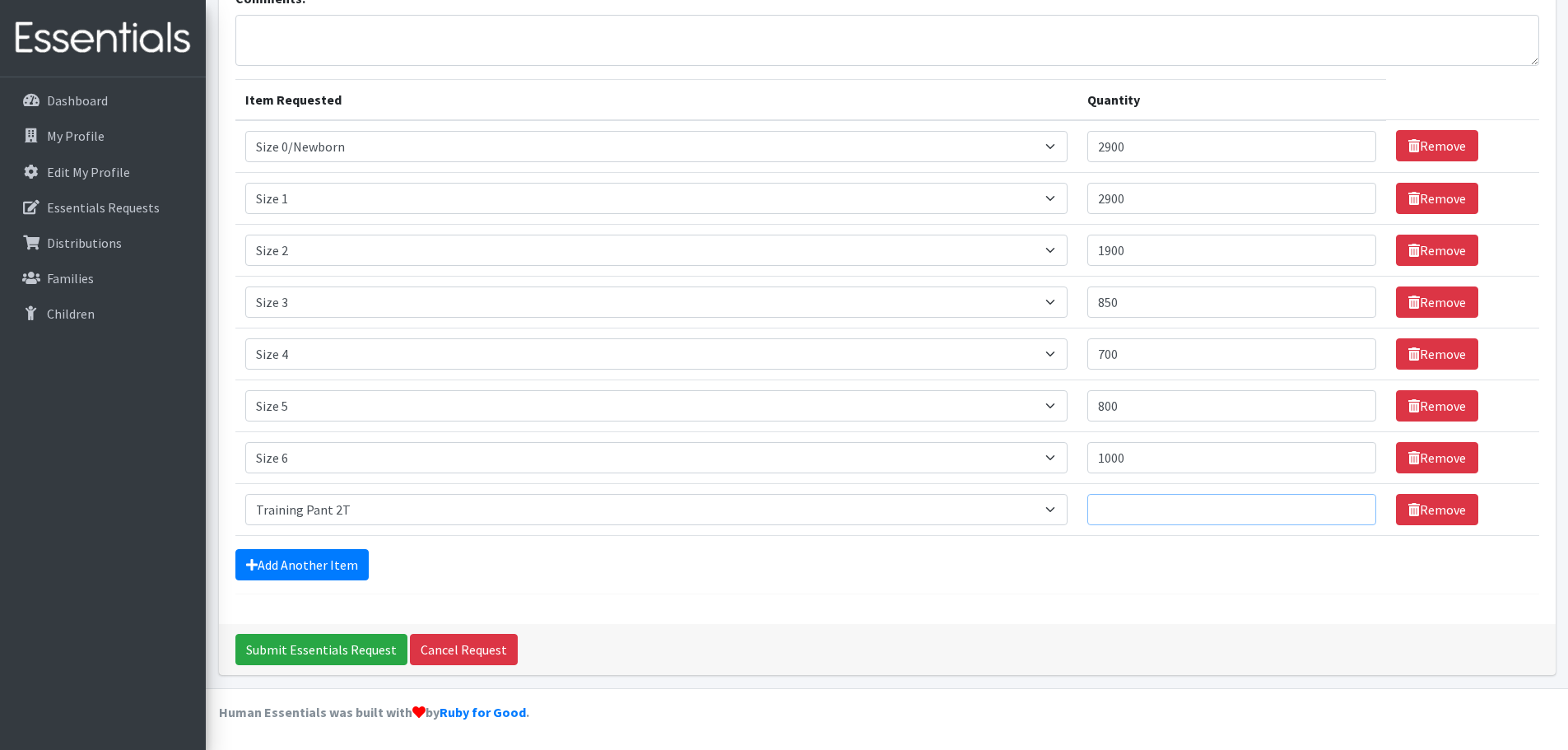
click at [1175, 511] on input "Quantity" at bounding box center [1232, 509] width 289 height 31
type input "80"
click at [314, 560] on link "Add Another Item" at bounding box center [302, 564] width 133 height 31
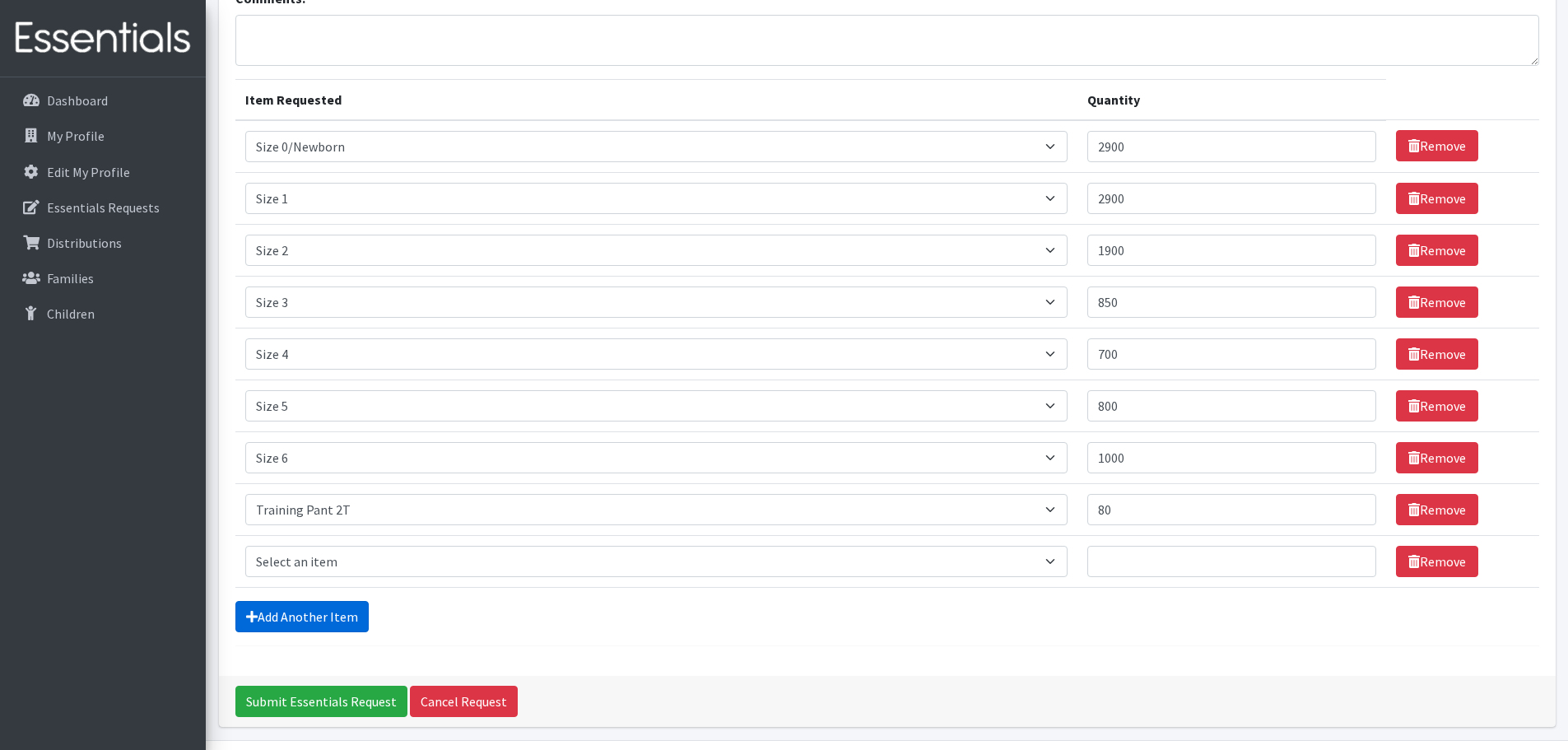
scroll to position [187, 0]
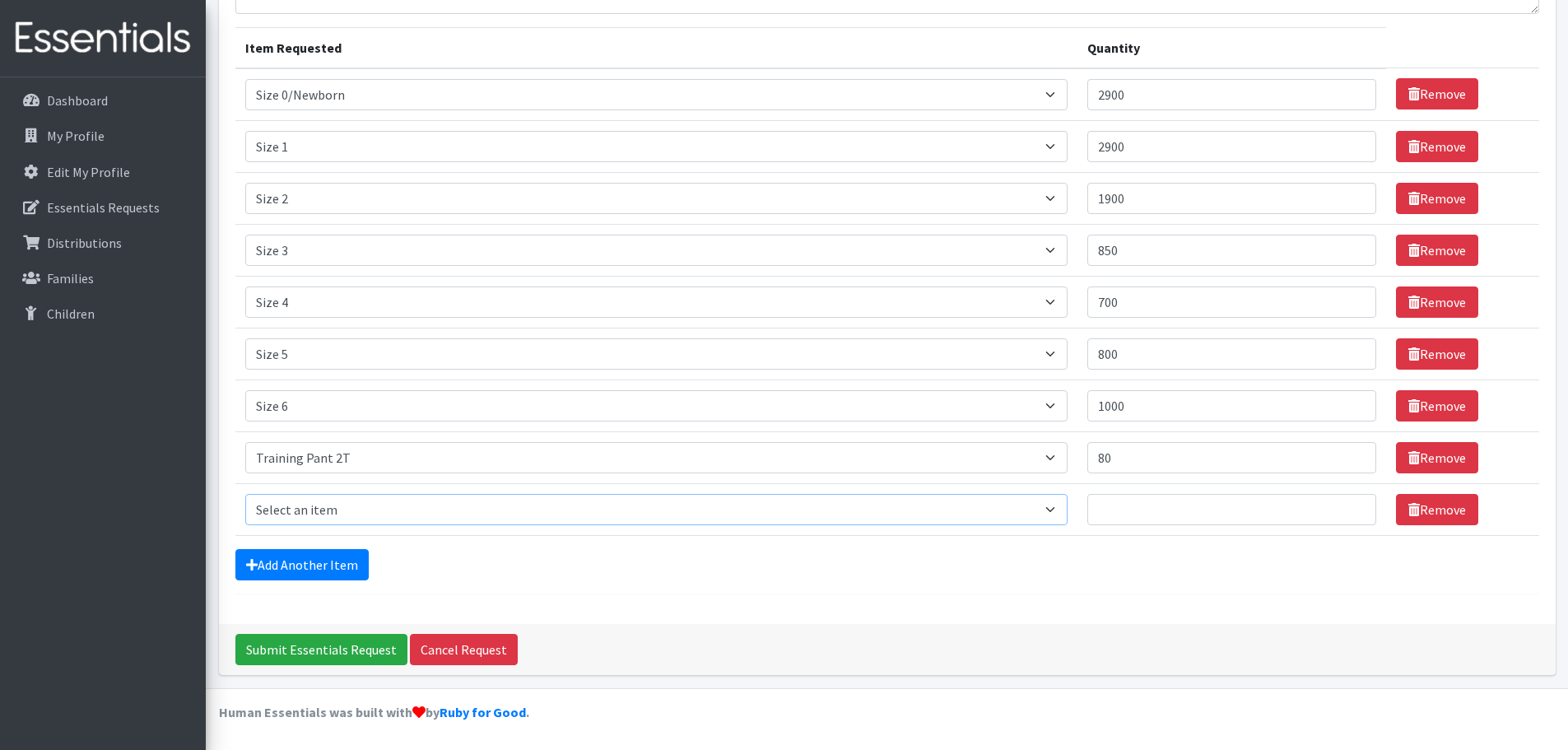
click at [320, 507] on select "Select an item Size 0/Newborn Size 1 Size 2 Size 3 Size 4 Size 5 Size 6 Size 7 …" at bounding box center [656, 509] width 823 height 31
select select "1107"
click at [246, 494] on select "Select an item Size 0/Newborn Size 1 Size 2 Size 3 Size 4 Size 5 Size 6 Size 7 …" at bounding box center [656, 509] width 823 height 31
click at [1130, 507] on input "Quantity" at bounding box center [1232, 509] width 289 height 31
type input "80"
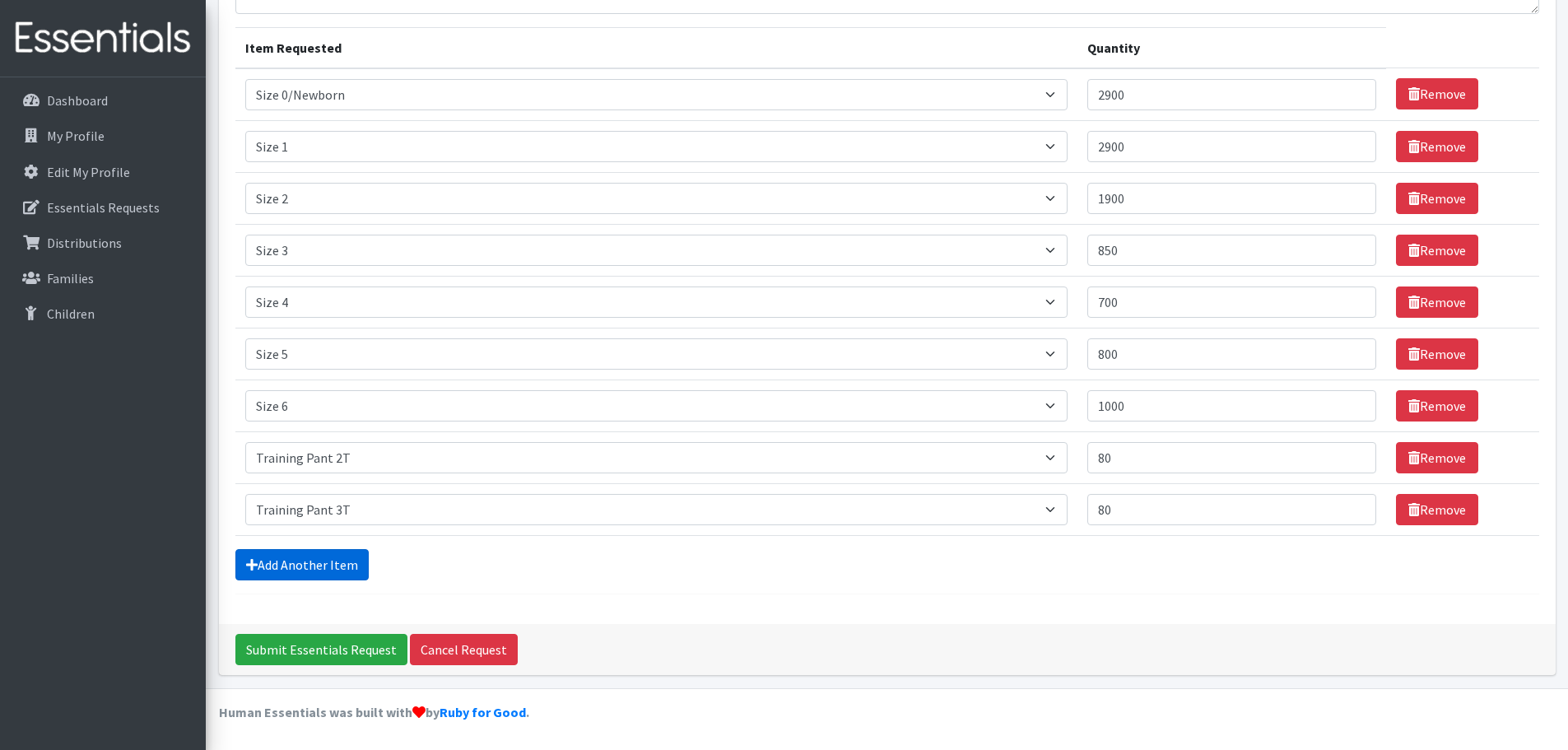
click at [336, 568] on link "Add Another Item" at bounding box center [302, 564] width 133 height 31
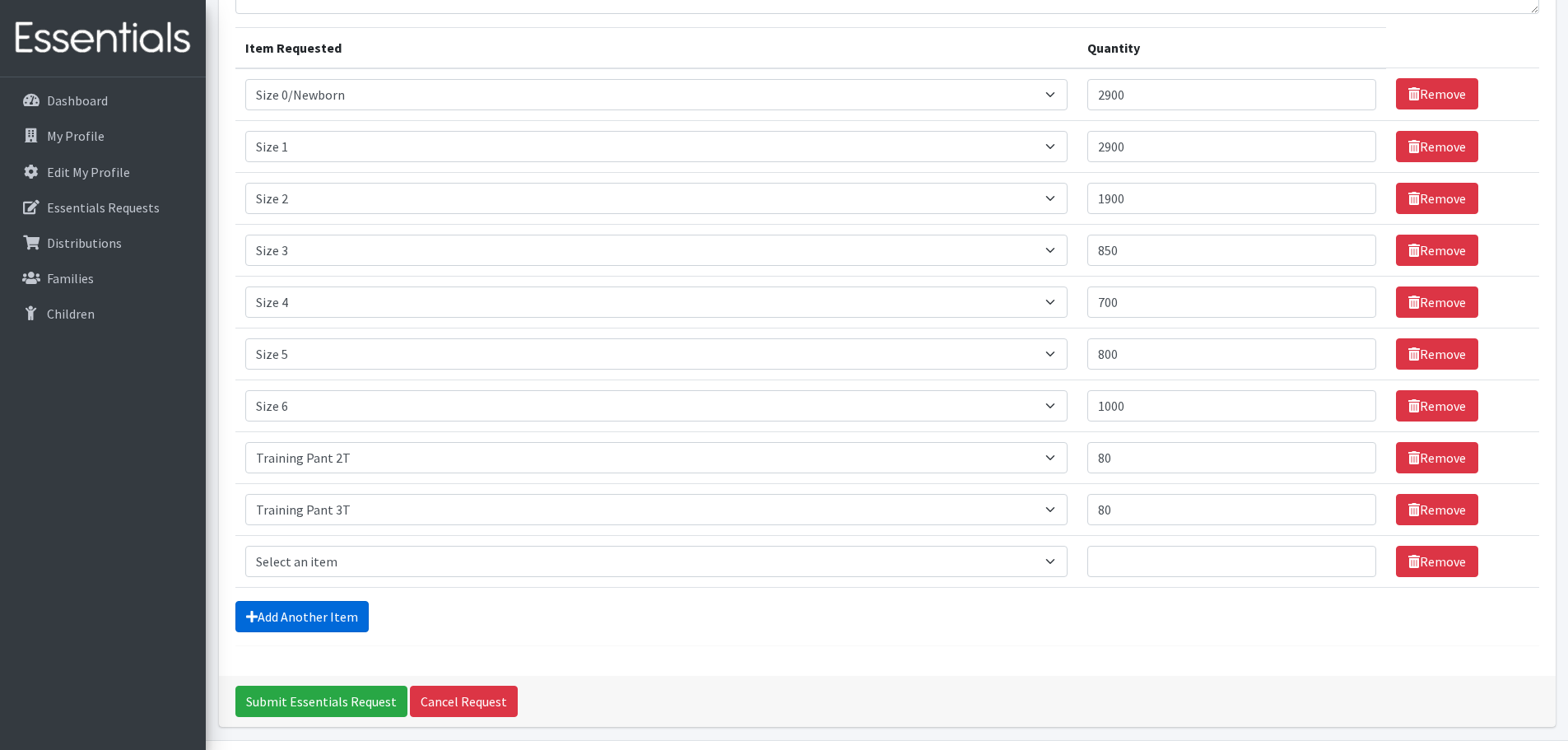
scroll to position [239, 0]
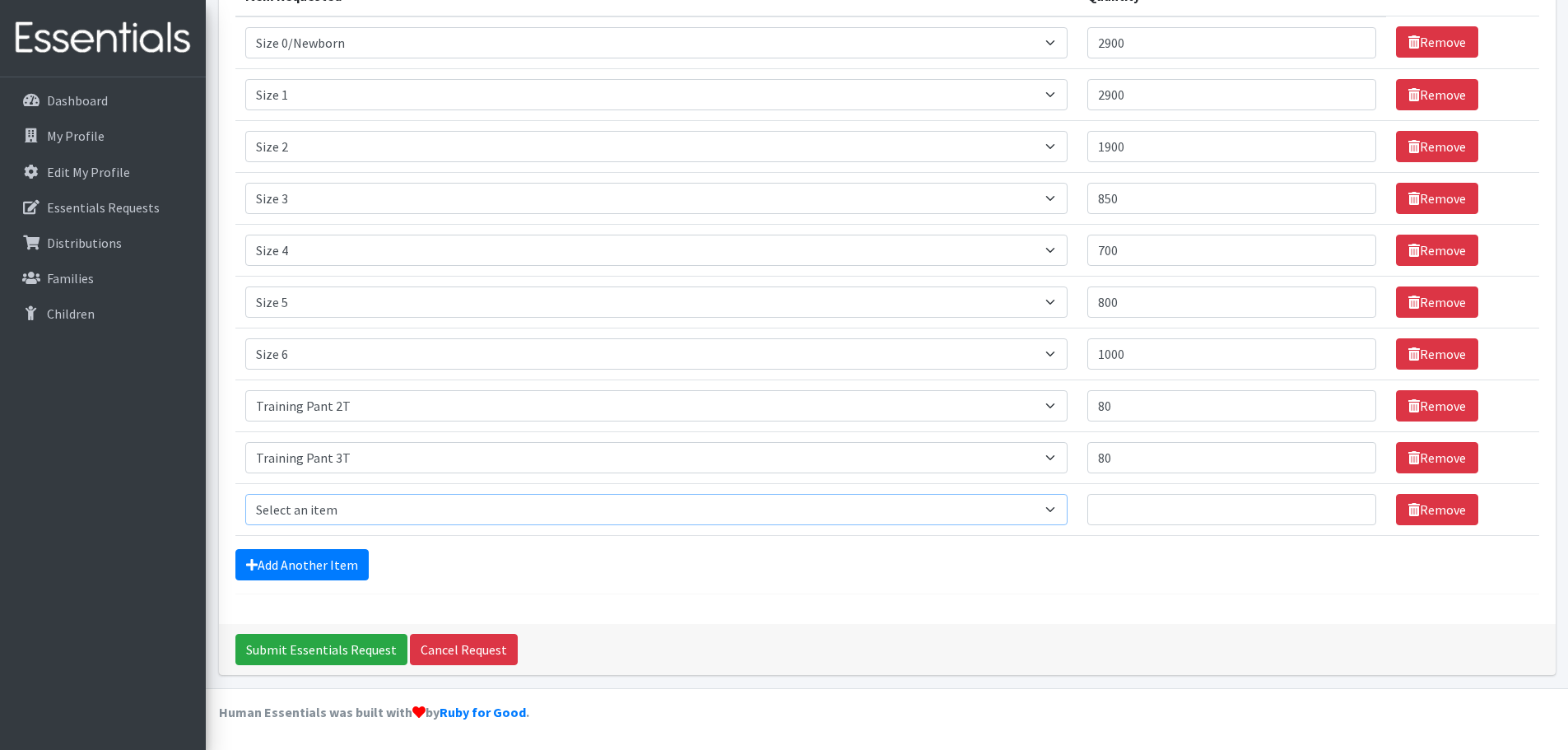
click at [347, 506] on select "Select an item Size 0/Newborn Size 1 Size 2 Size 3 Size 4 Size 5 Size 6 Size 7 …" at bounding box center [656, 509] width 823 height 31
select select "1093"
click at [246, 494] on select "Select an item Size 0/Newborn Size 1 Size 2 Size 3 Size 4 Size 5 Size 6 Size 7 …" at bounding box center [656, 509] width 823 height 31
click at [1141, 505] on input "Quantity" at bounding box center [1232, 509] width 289 height 31
type input "50"
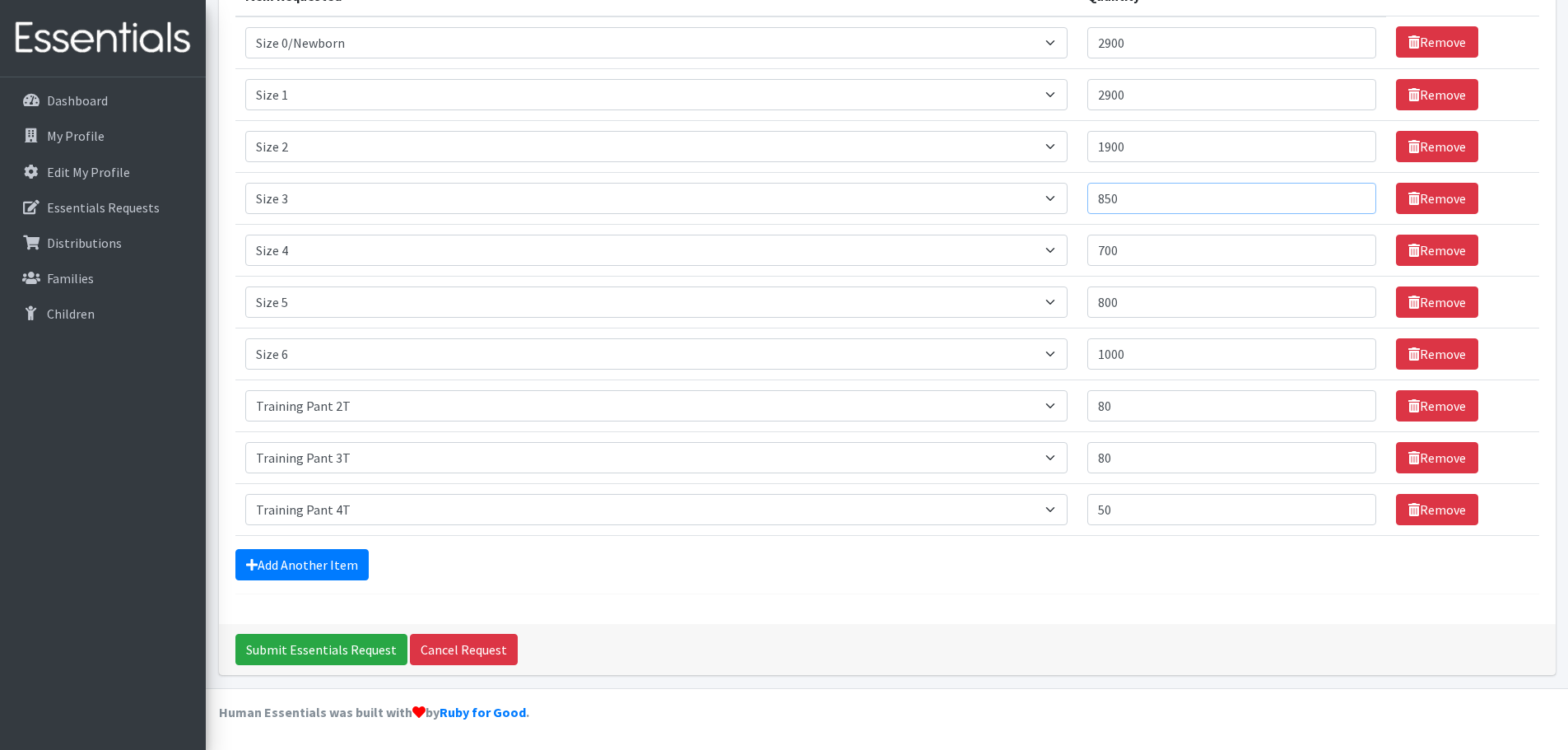
click at [1120, 201] on input "850" at bounding box center [1232, 199] width 289 height 31
drag, startPoint x: 1140, startPoint y: 199, endPoint x: 1098, endPoint y: 199, distance: 42.0
click at [1098, 199] on input "850" at bounding box center [1232, 199] width 289 height 31
type input "900"
click at [1138, 144] on input "1900" at bounding box center [1232, 147] width 289 height 31
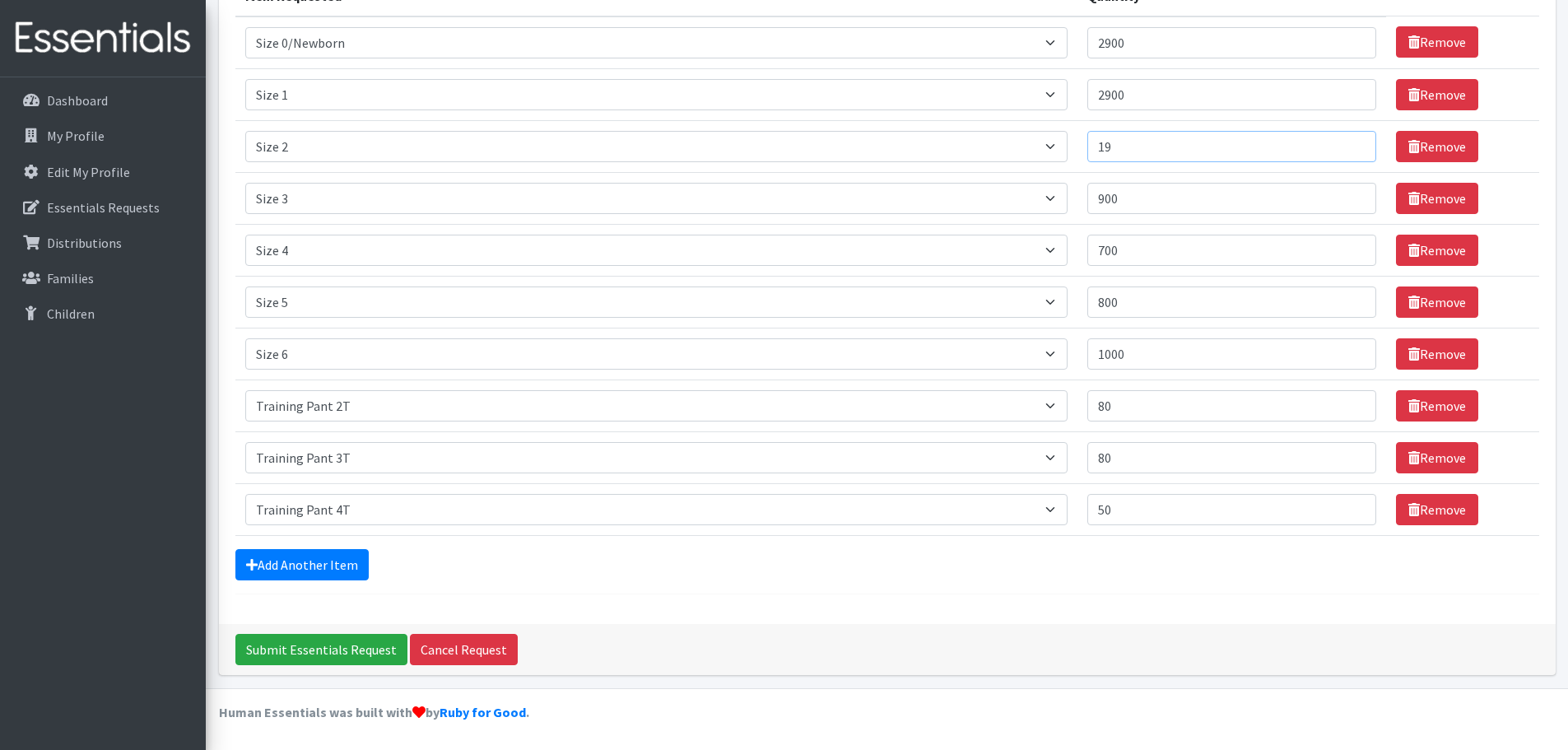
type input "1"
type input "2000"
click at [1124, 247] on input "700" at bounding box center [1232, 250] width 289 height 31
type input "750"
click at [322, 664] on input "Submit Essentials Request" at bounding box center [322, 649] width 172 height 31
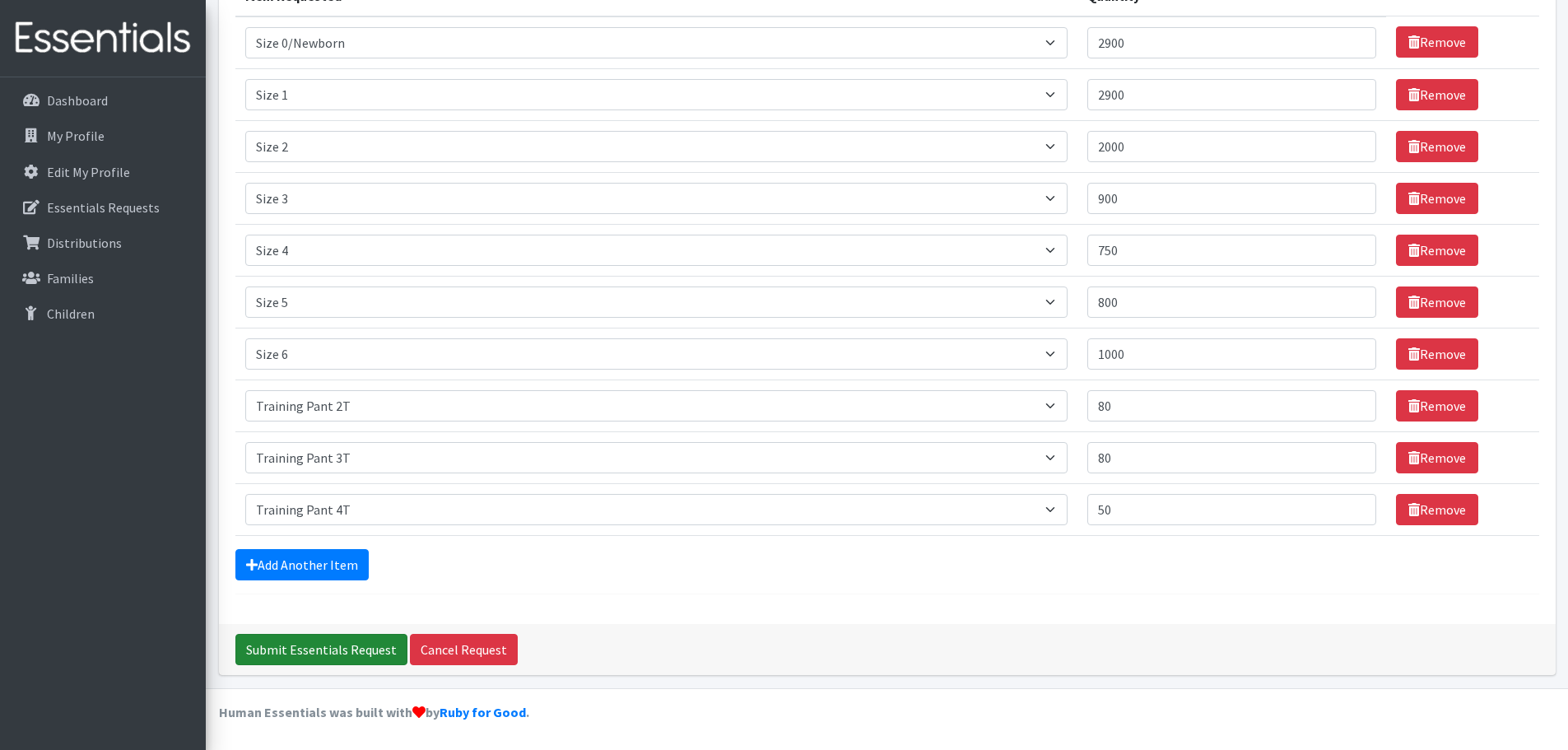
click at [325, 654] on input "Submit Essentials Request" at bounding box center [322, 649] width 172 height 31
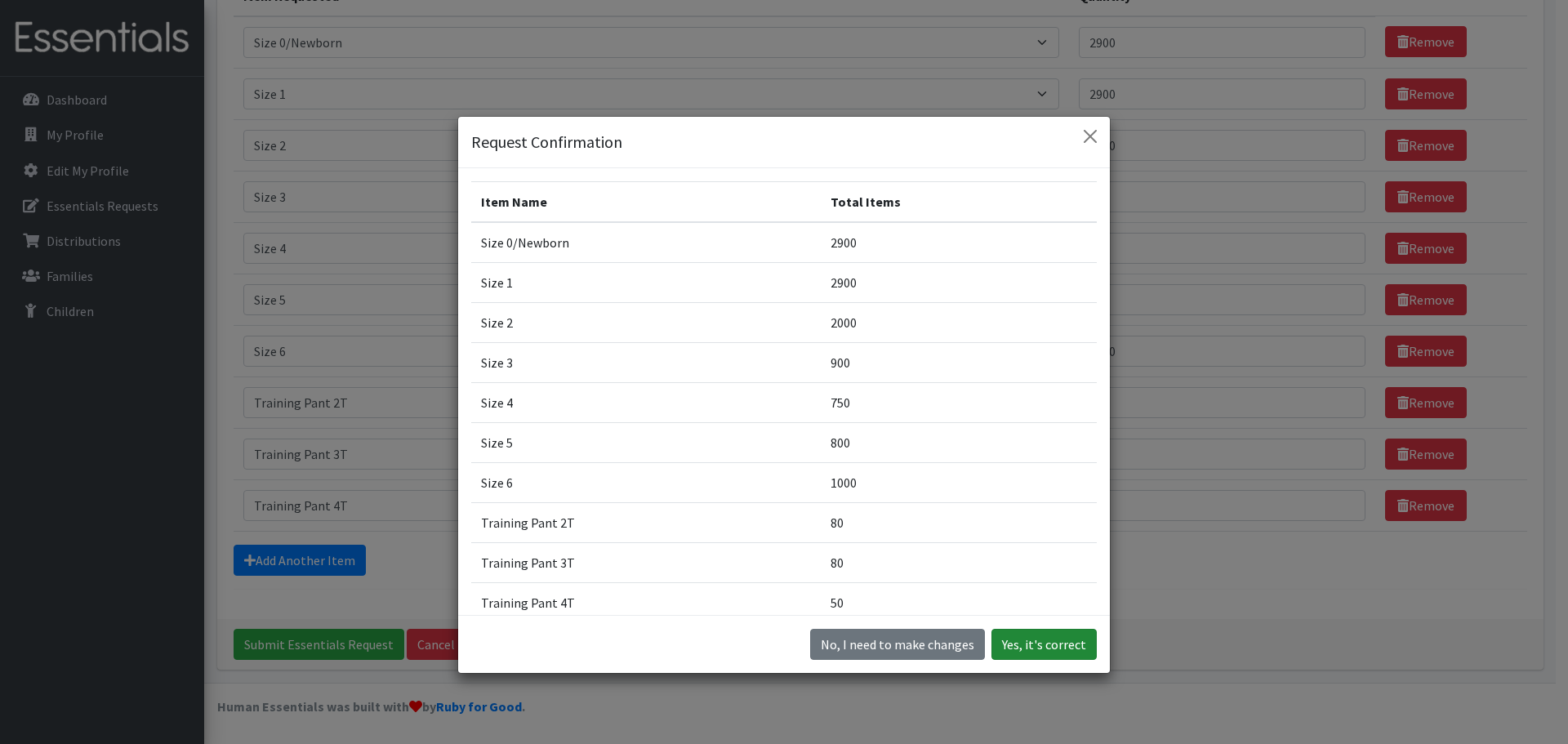
click at [1062, 648] on button "Yes, it's correct" at bounding box center [1044, 644] width 106 height 31
